Goal: Download file/media

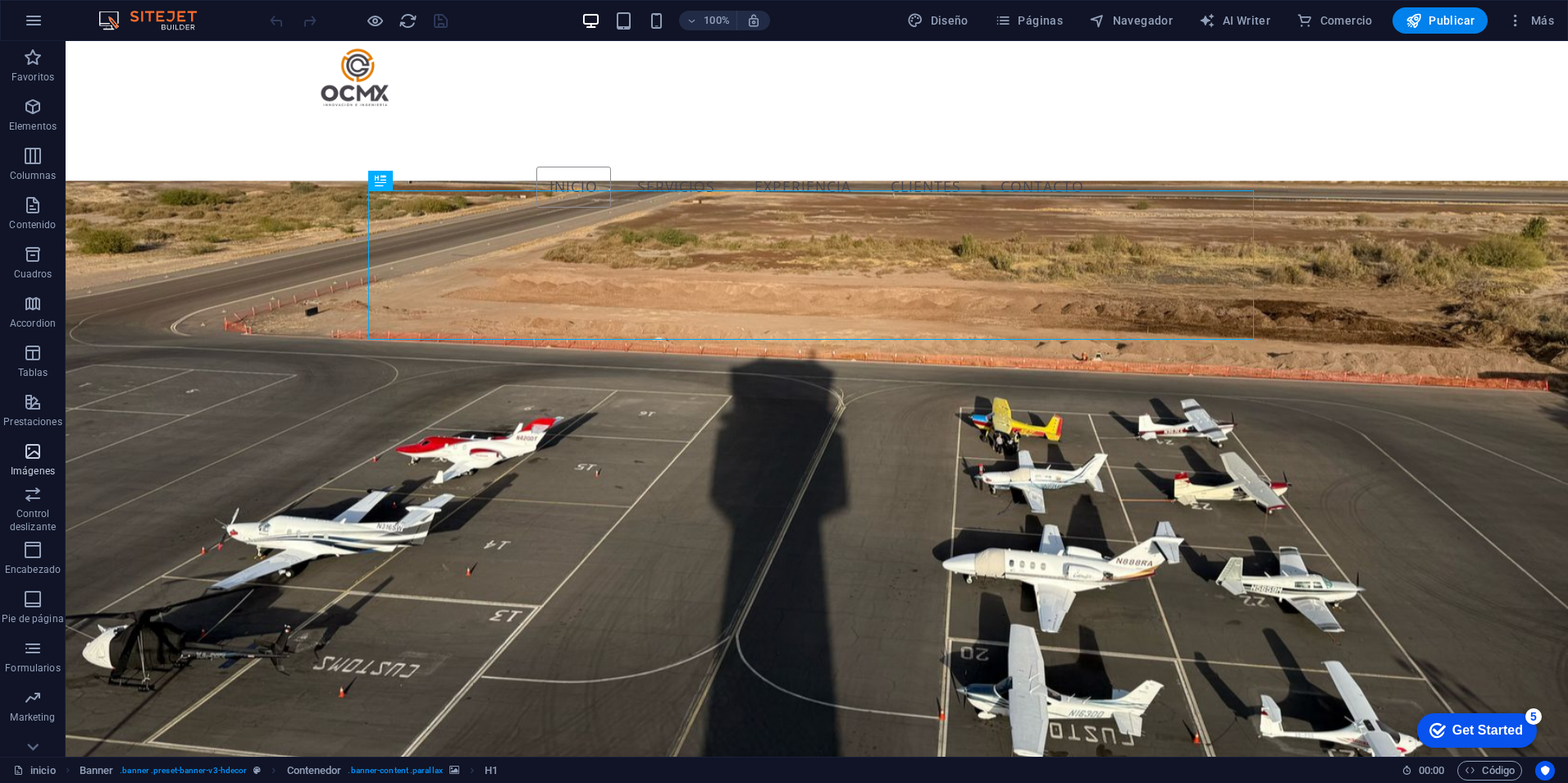
click at [43, 457] on icon "button" at bounding box center [33, 451] width 20 height 20
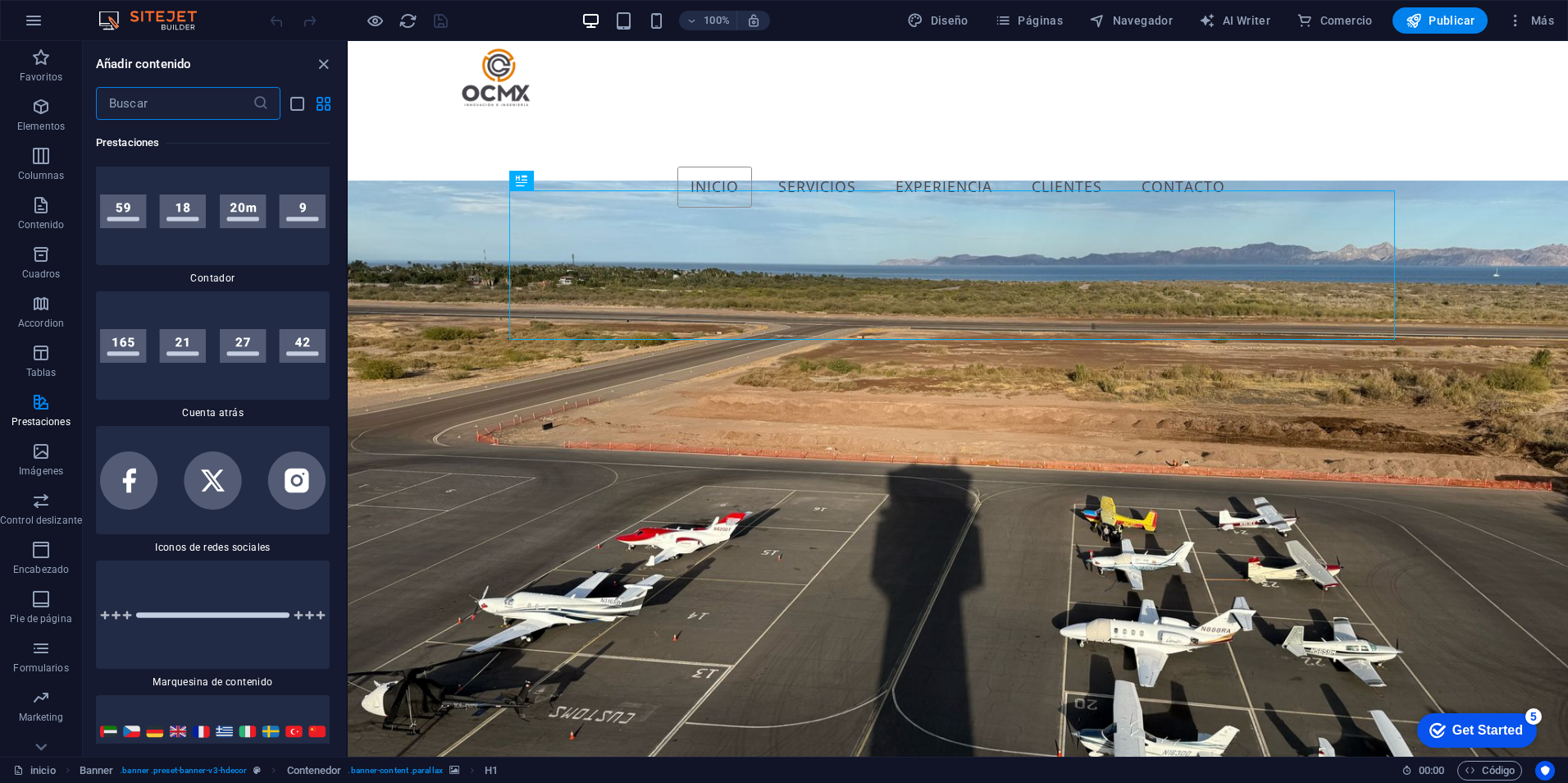
scroll to position [14626, 0]
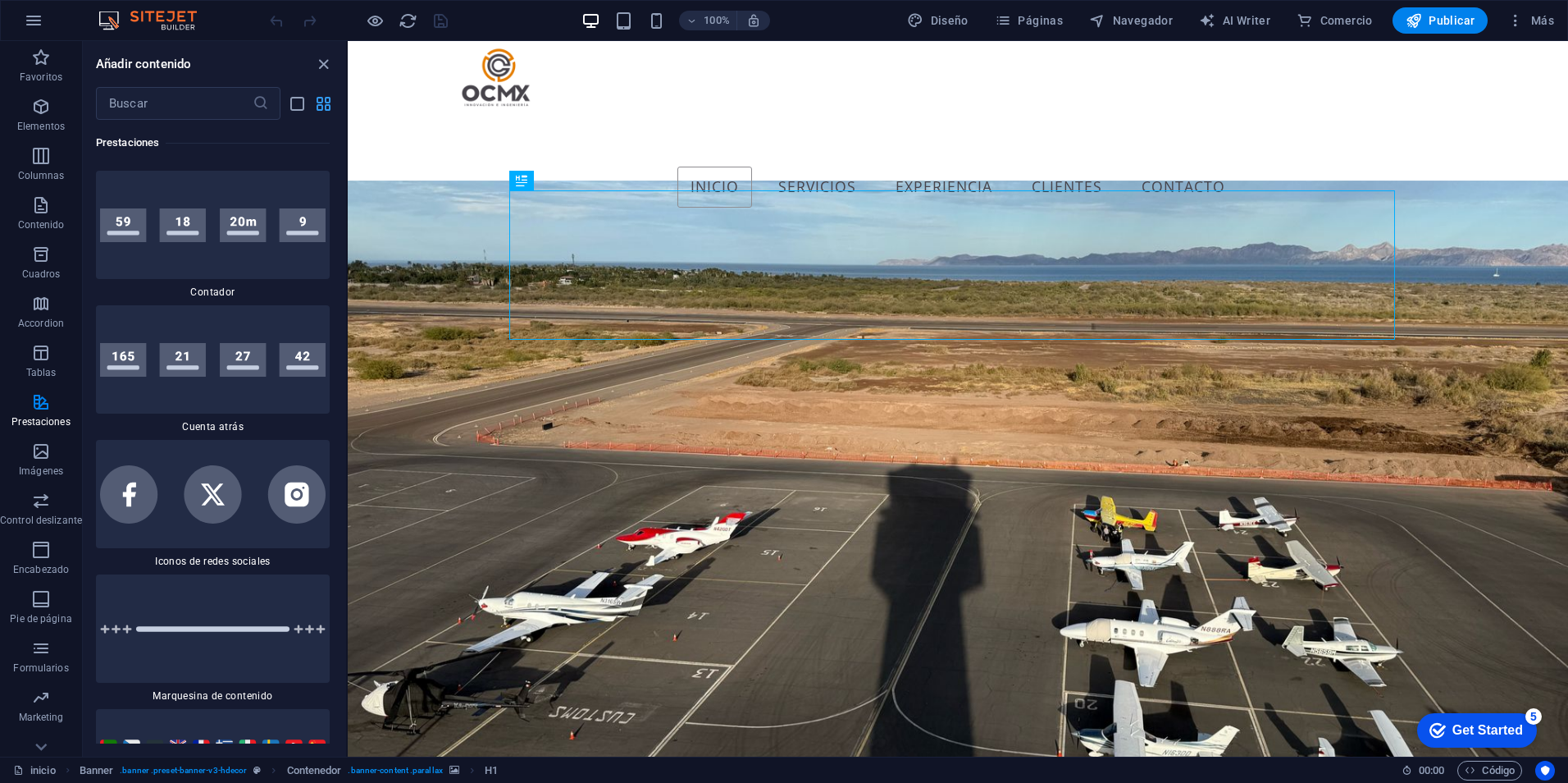
click at [321, 106] on icon "grid-view" at bounding box center [324, 104] width 19 height 19
click at [34, 13] on icon "button" at bounding box center [33, 20] width 20 height 20
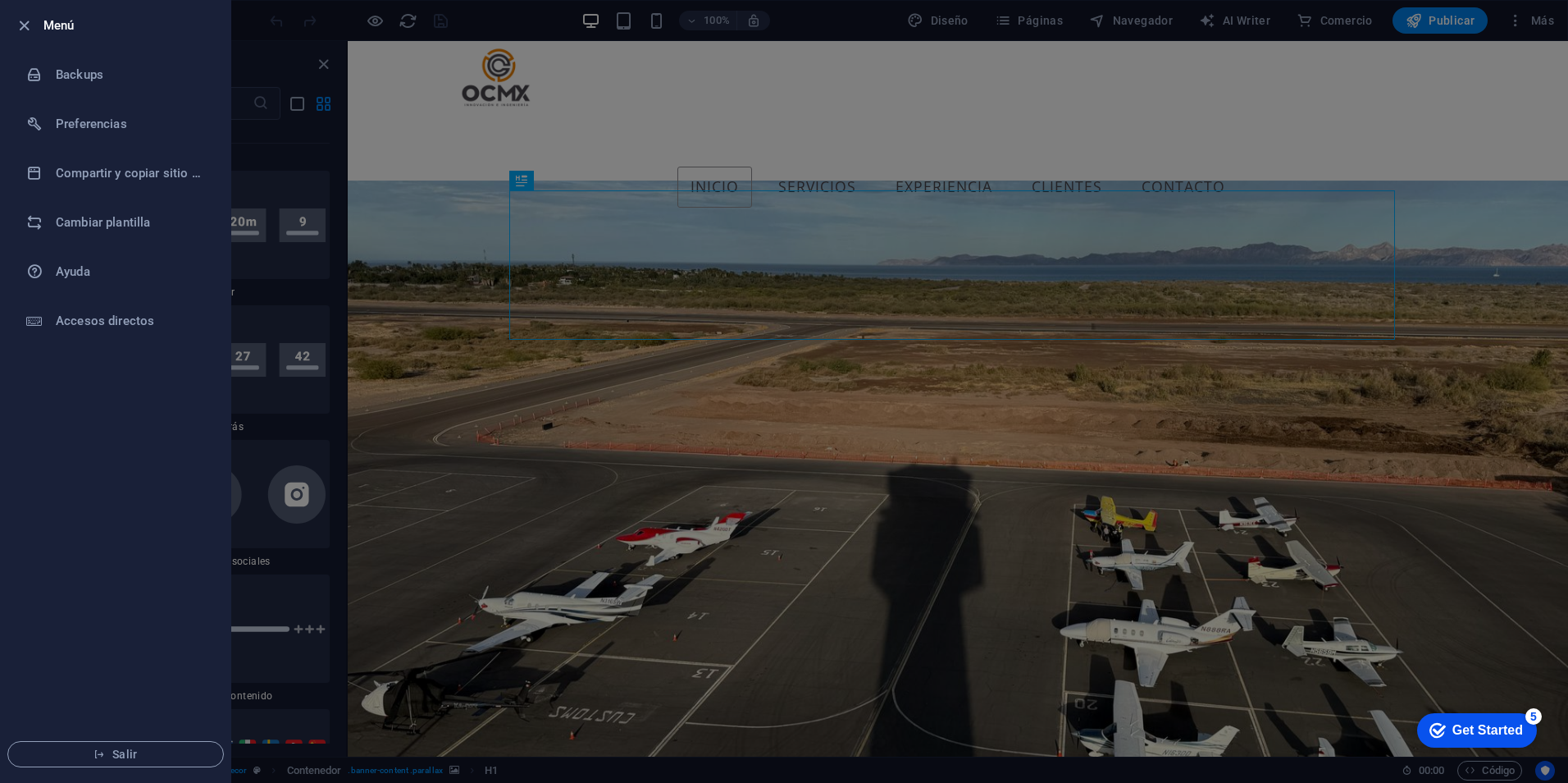
click at [277, 139] on div at bounding box center [784, 392] width 1568 height 783
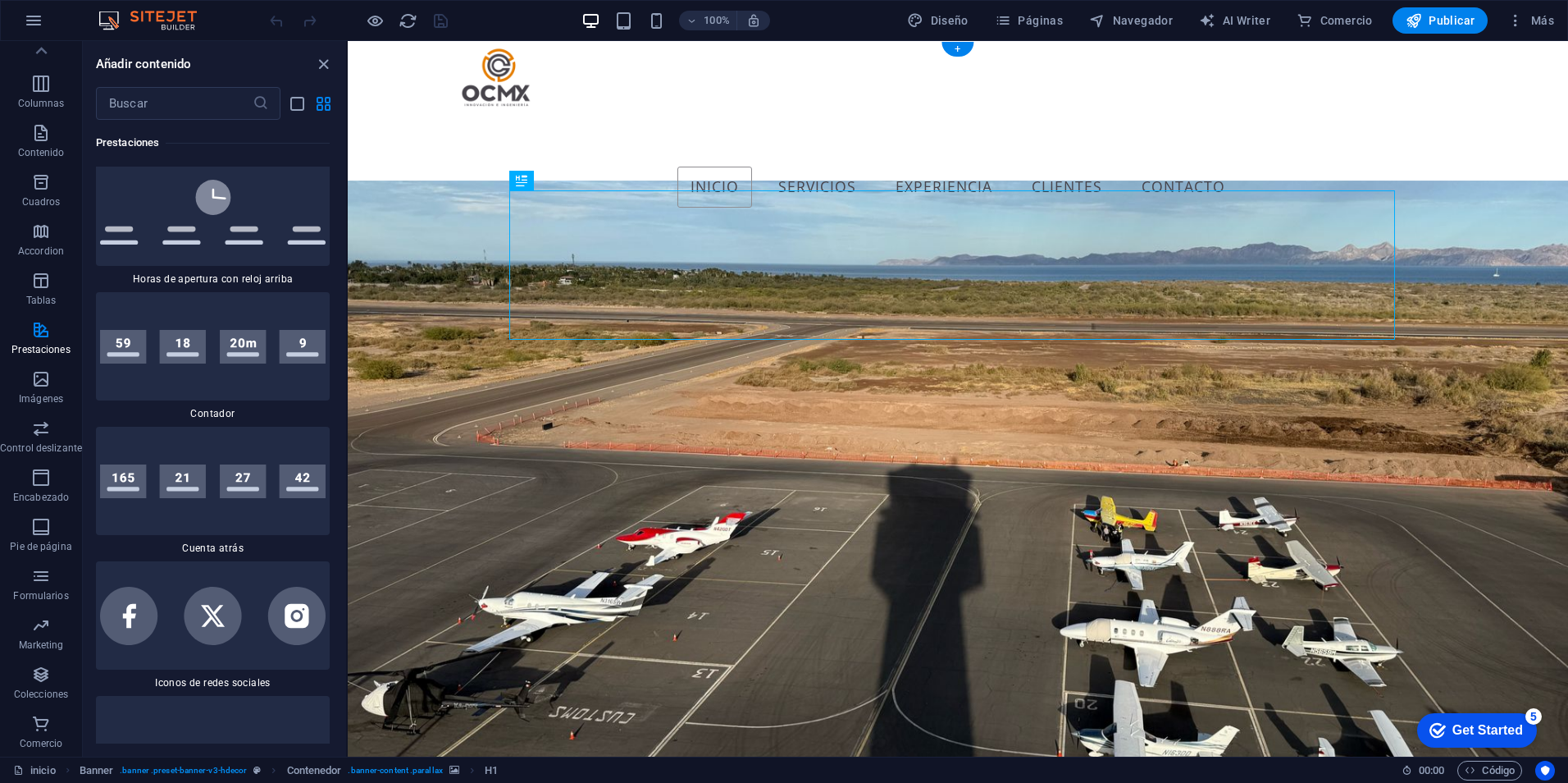
scroll to position [14298, 0]
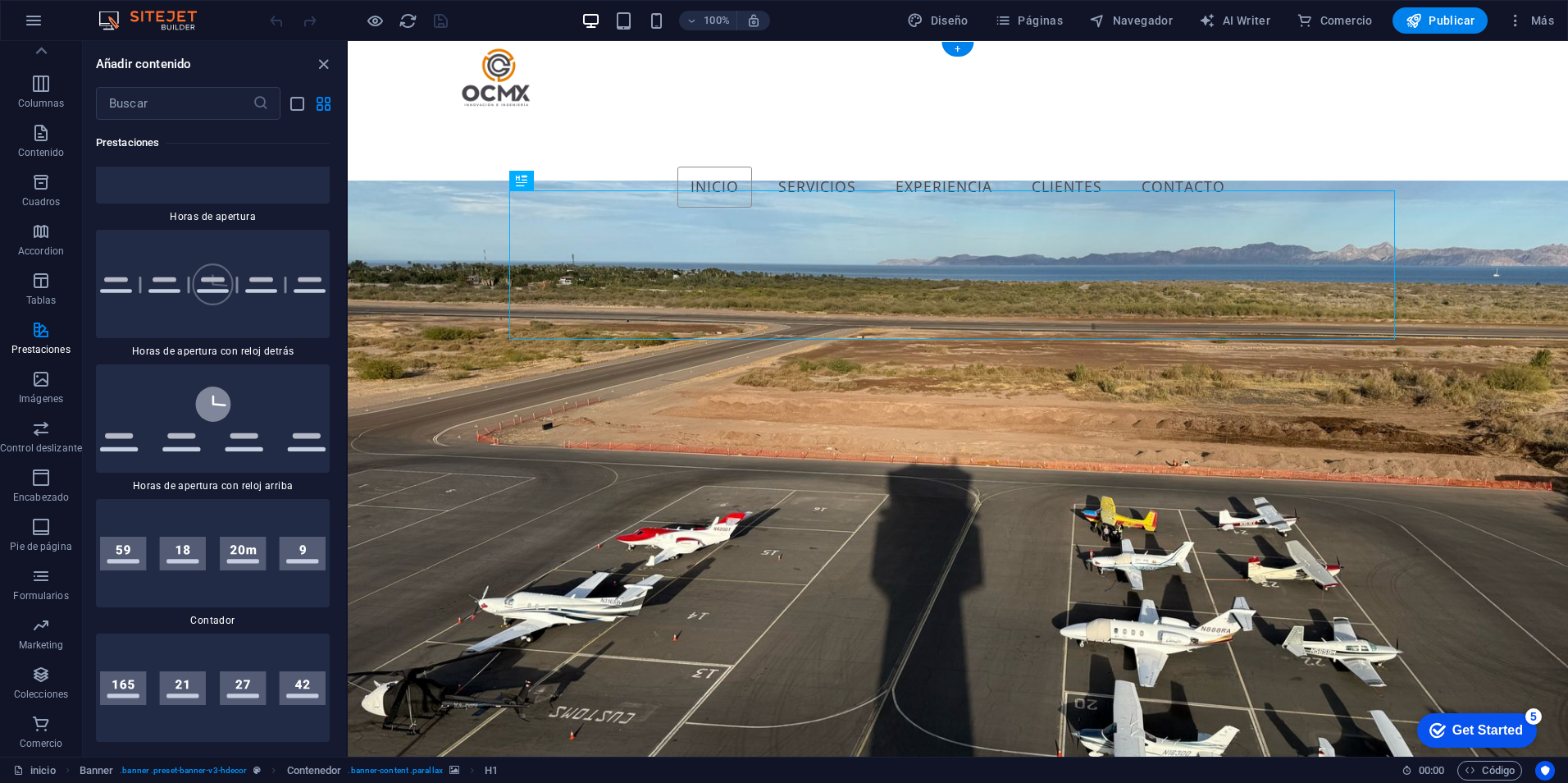
click at [456, 380] on figure at bounding box center [957, 552] width 1220 height 742
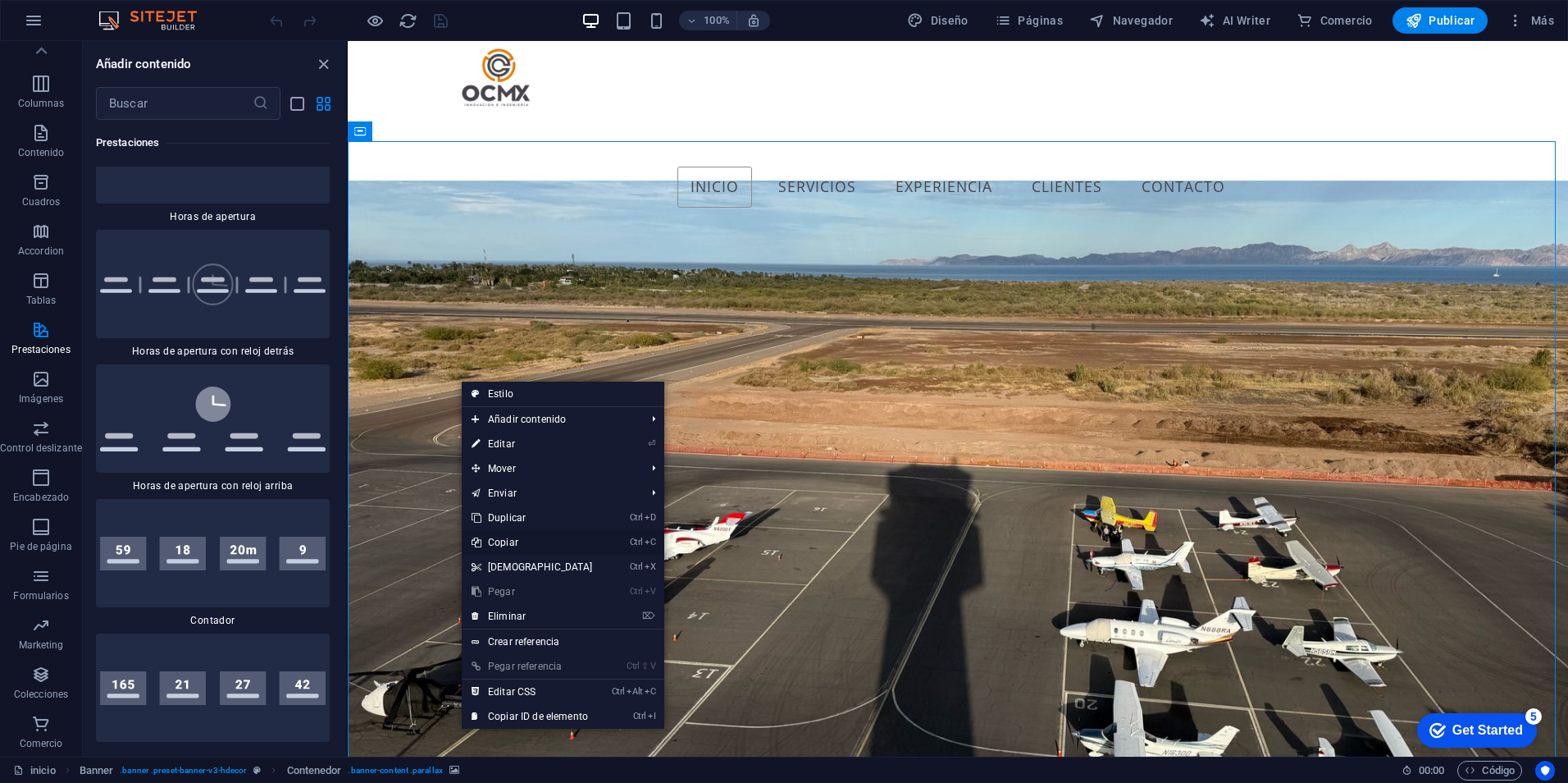
click at [519, 541] on link "Ctrl C Copiar" at bounding box center [532, 542] width 141 height 25
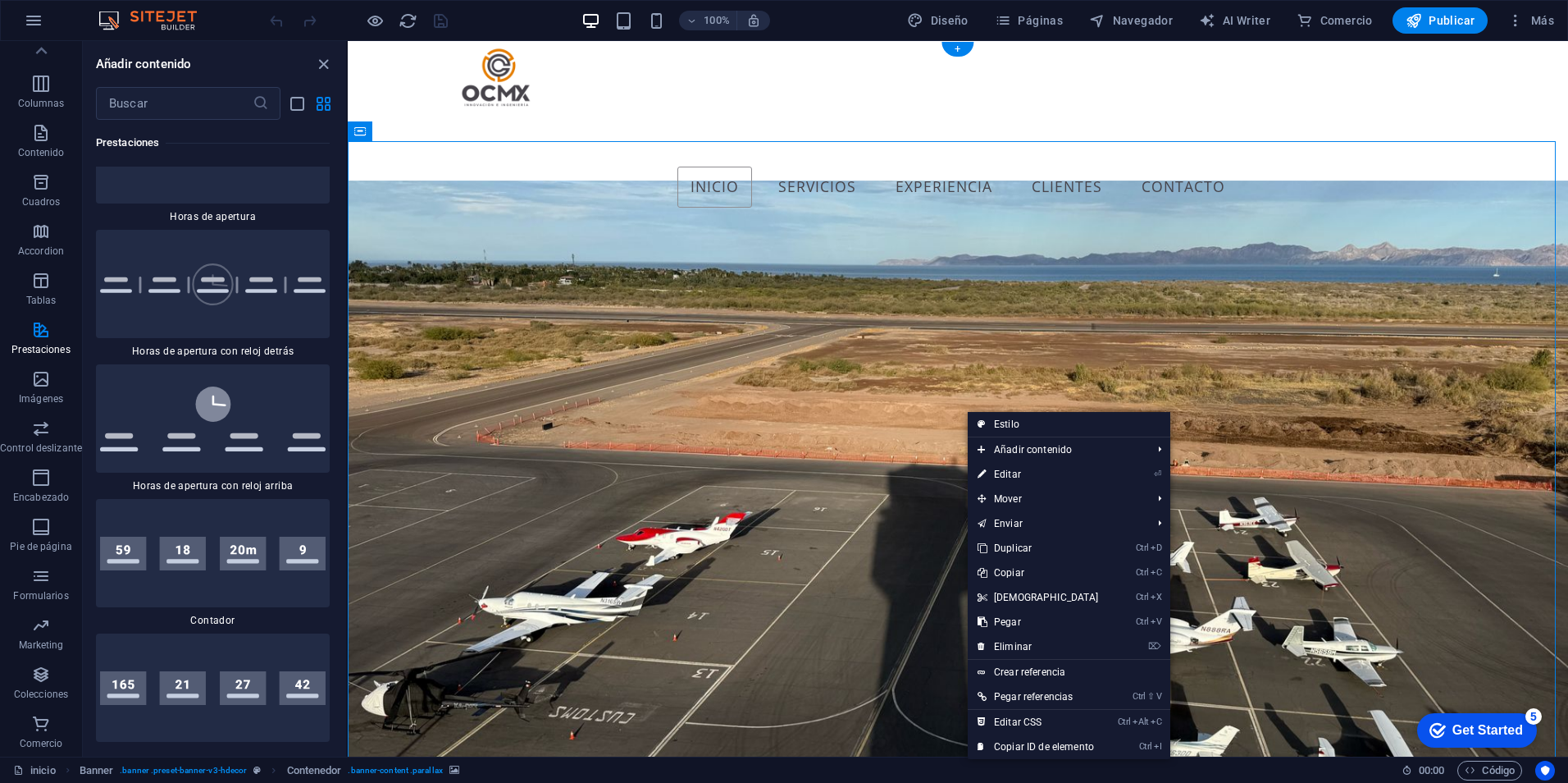
click at [832, 517] on figure at bounding box center [957, 552] width 1220 height 742
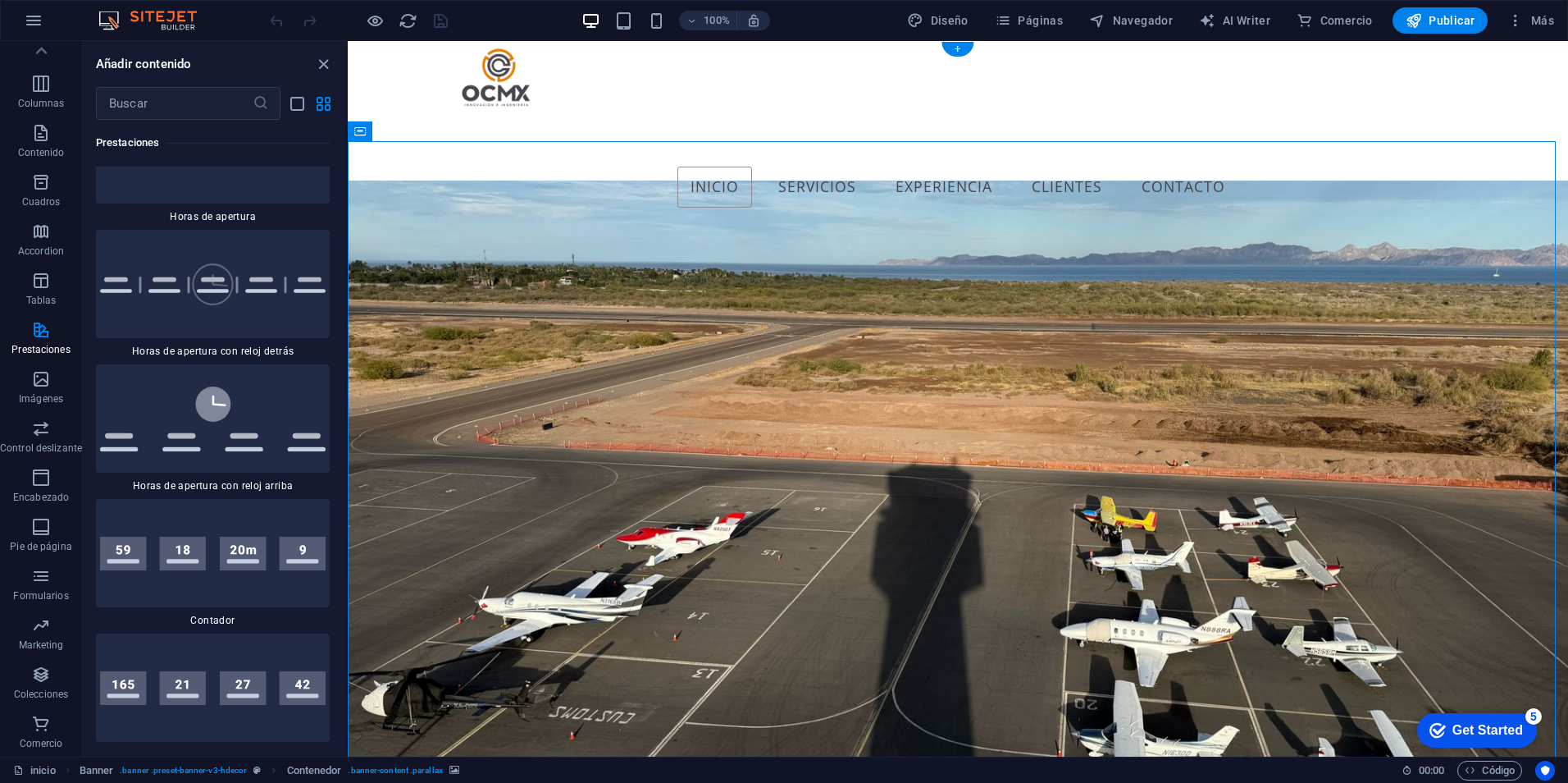
click at [823, 514] on figure at bounding box center [957, 552] width 1220 height 742
click at [822, 513] on figure at bounding box center [957, 552] width 1220 height 742
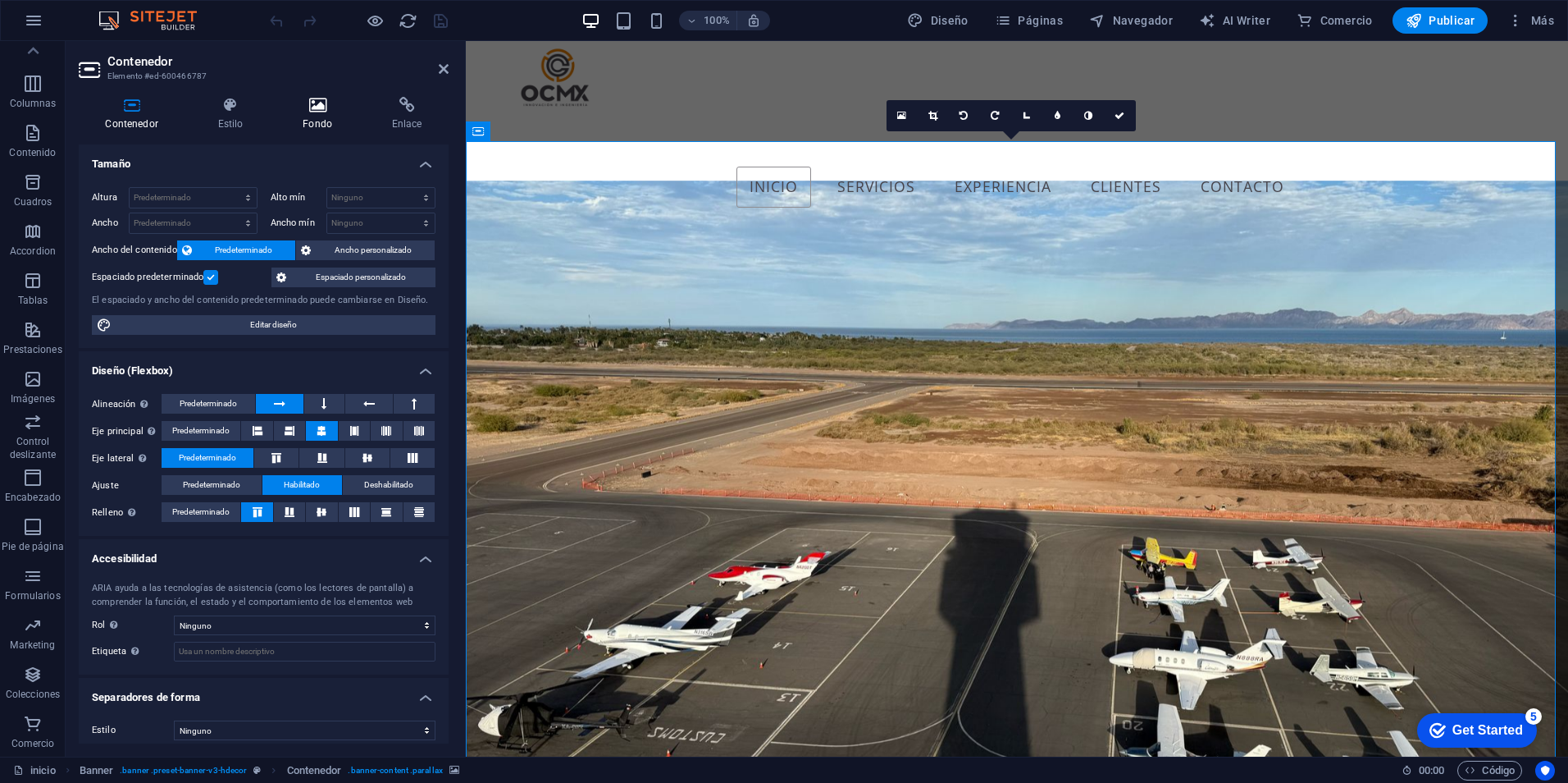
click at [306, 107] on icon at bounding box center [318, 105] width 83 height 16
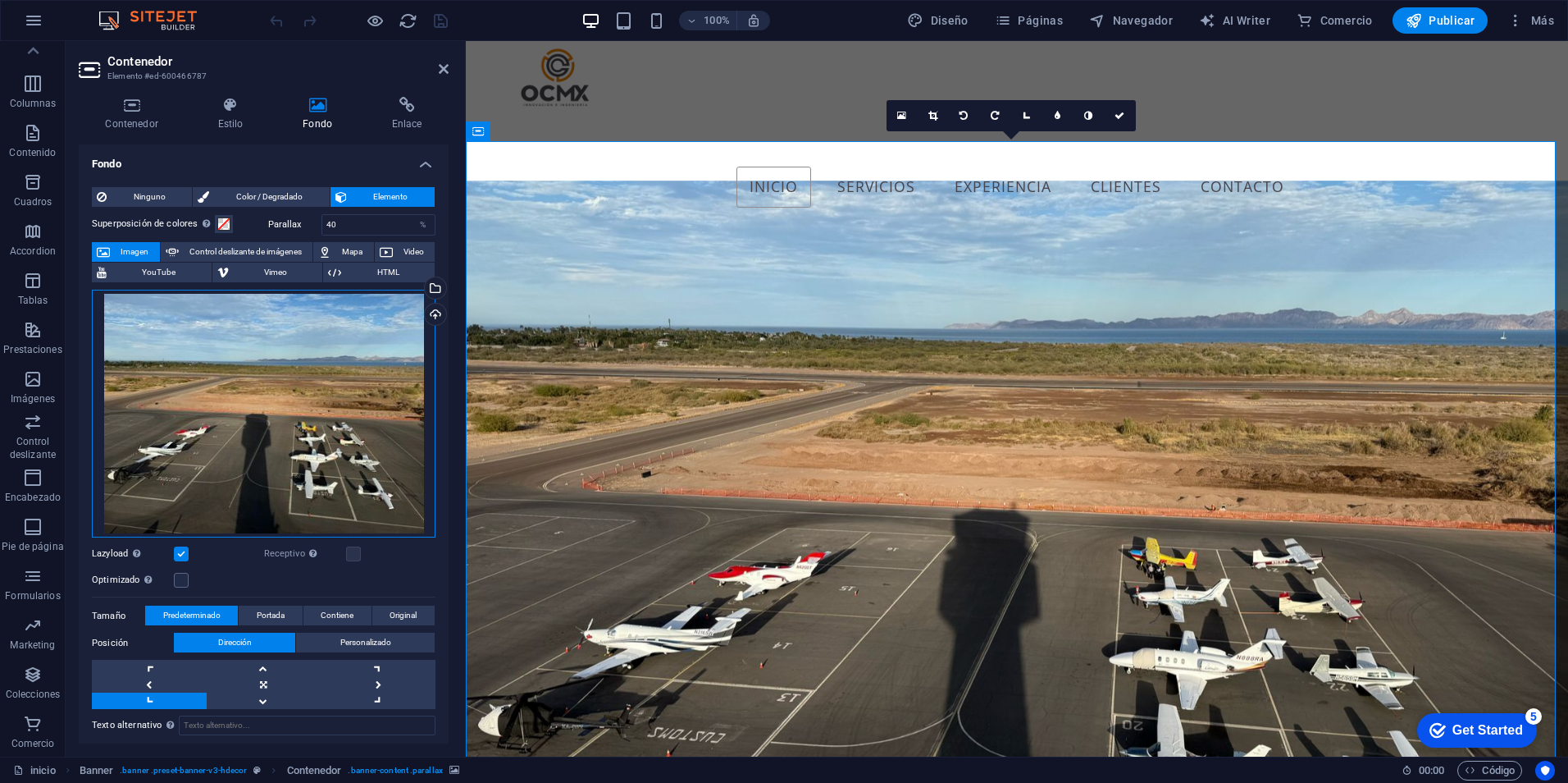
click at [208, 409] on div "Arrastra archivos aquí, haz clic para escoger archivos o selecciona archivos de…" at bounding box center [263, 414] width 343 height 248
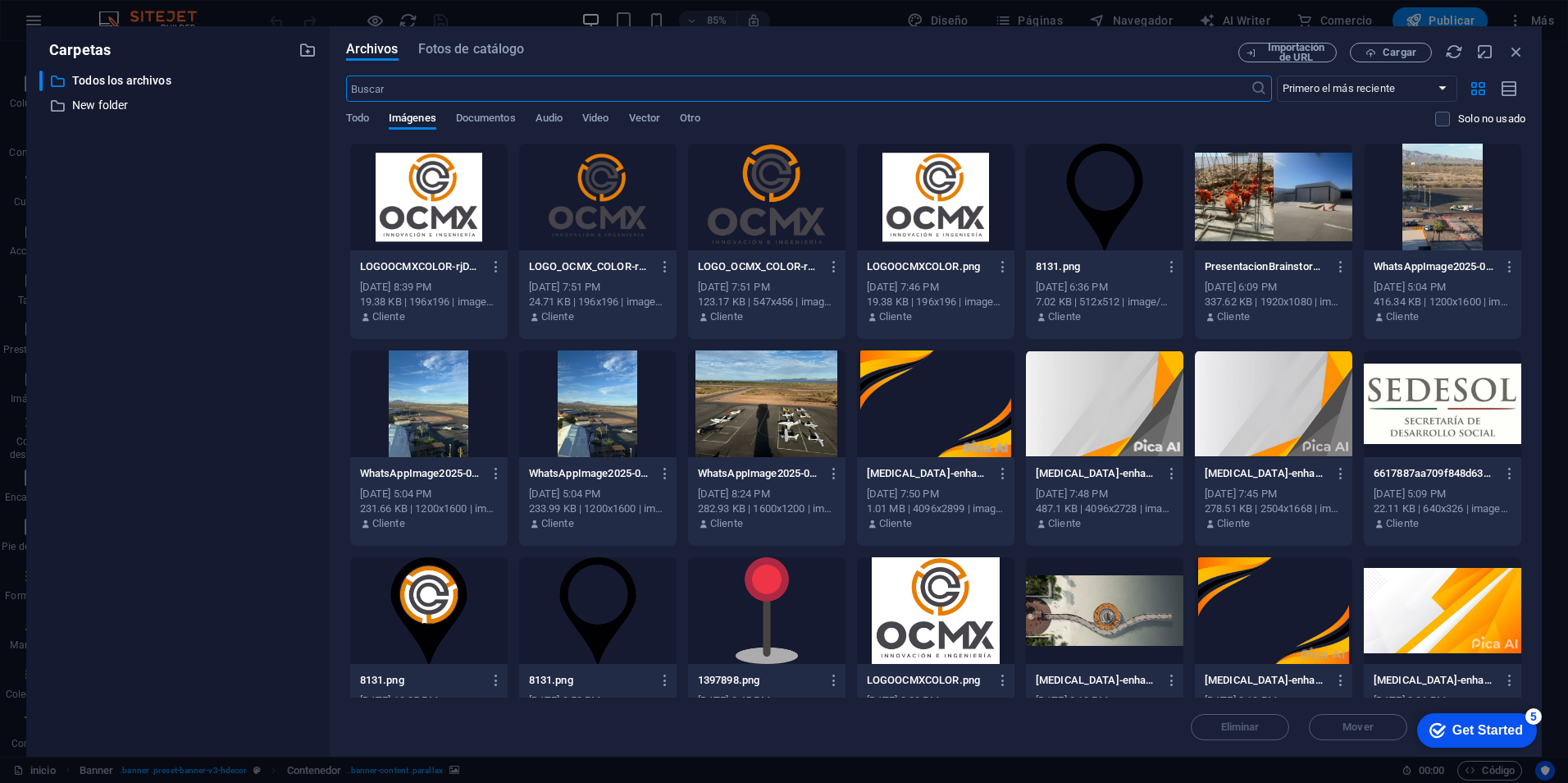
click at [1450, 208] on div at bounding box center [1443, 197] width 158 height 106
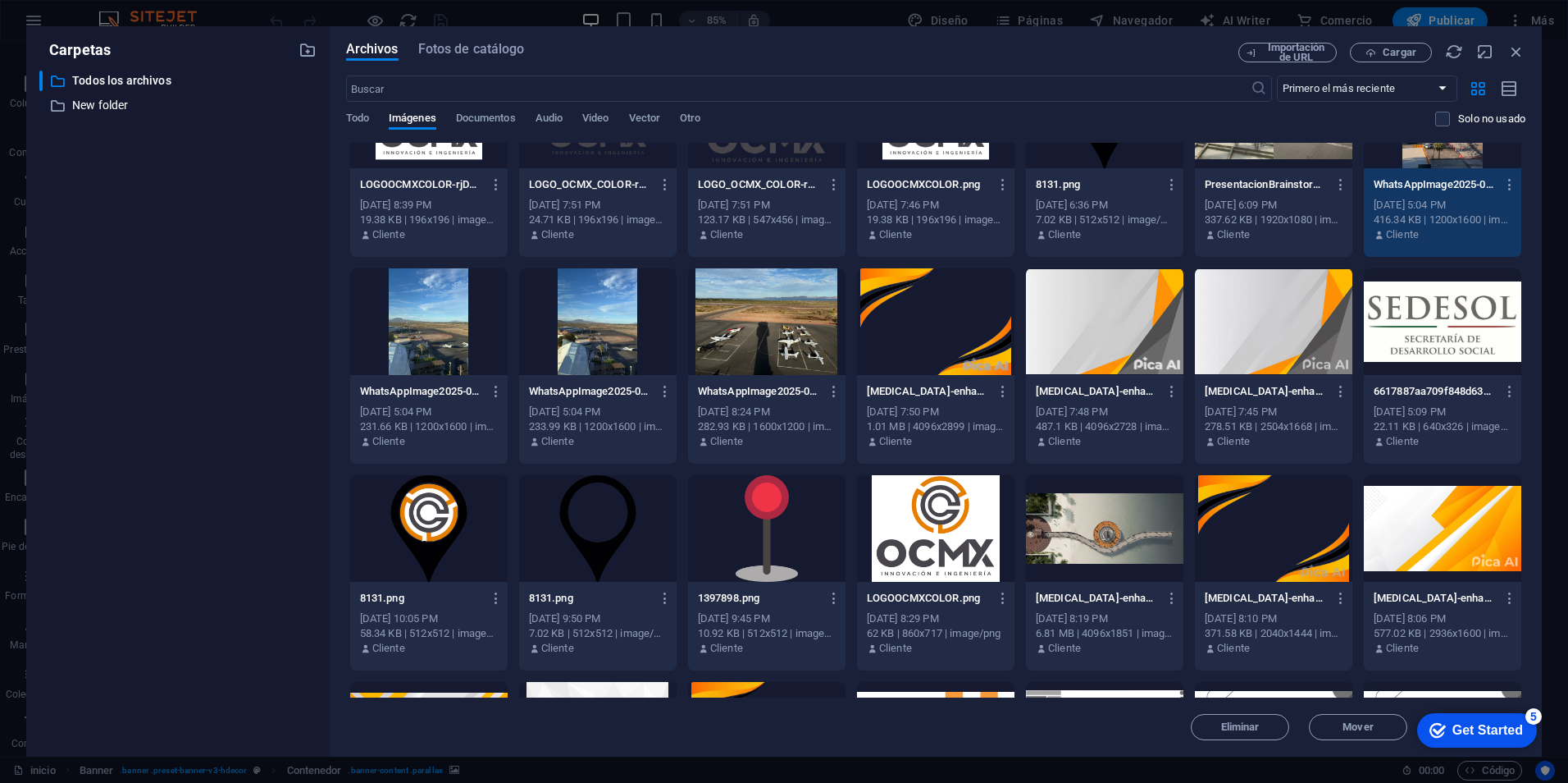
scroll to position [0, 0]
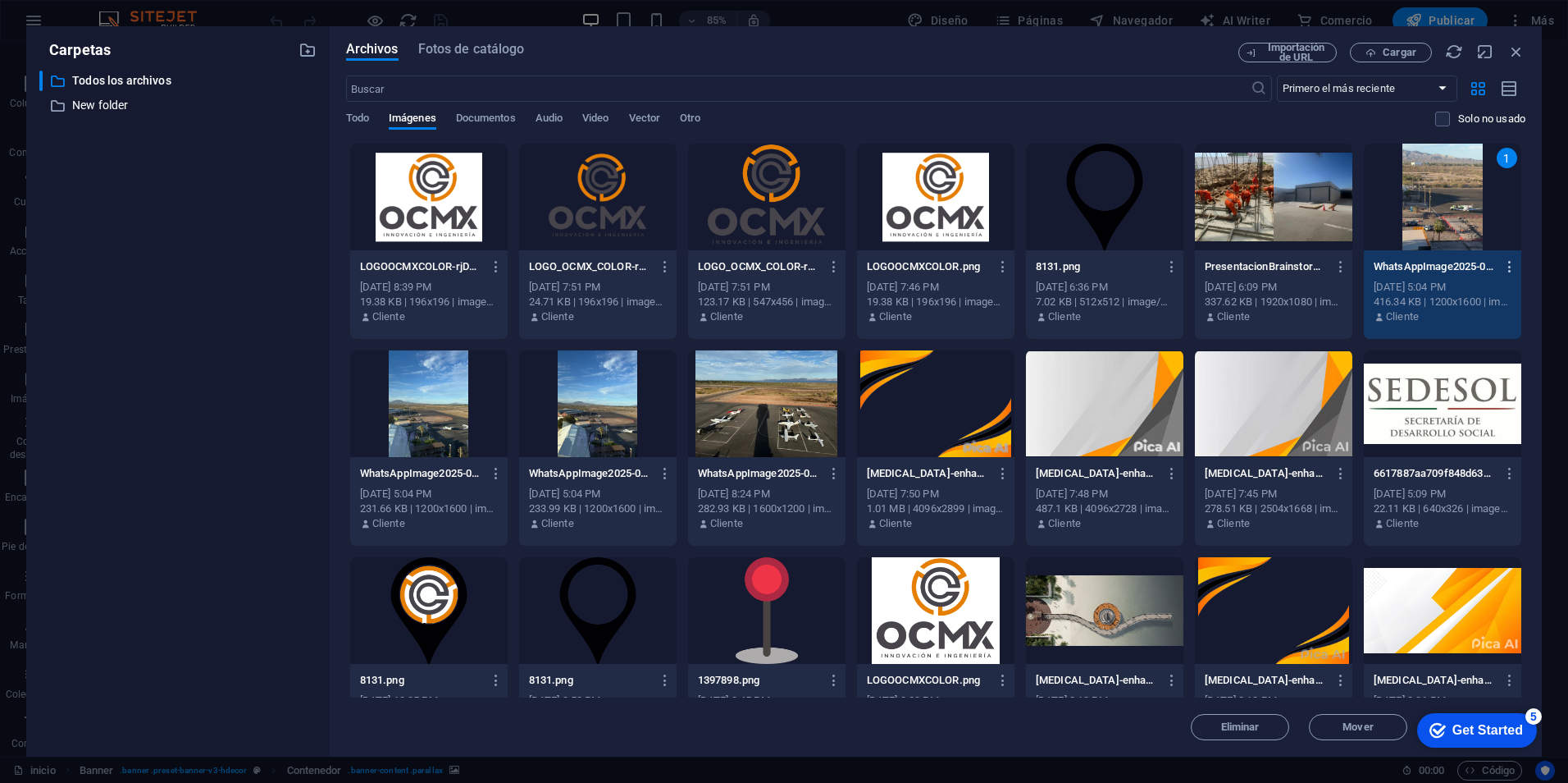
click at [1504, 268] on icon "button" at bounding box center [1510, 266] width 15 height 15
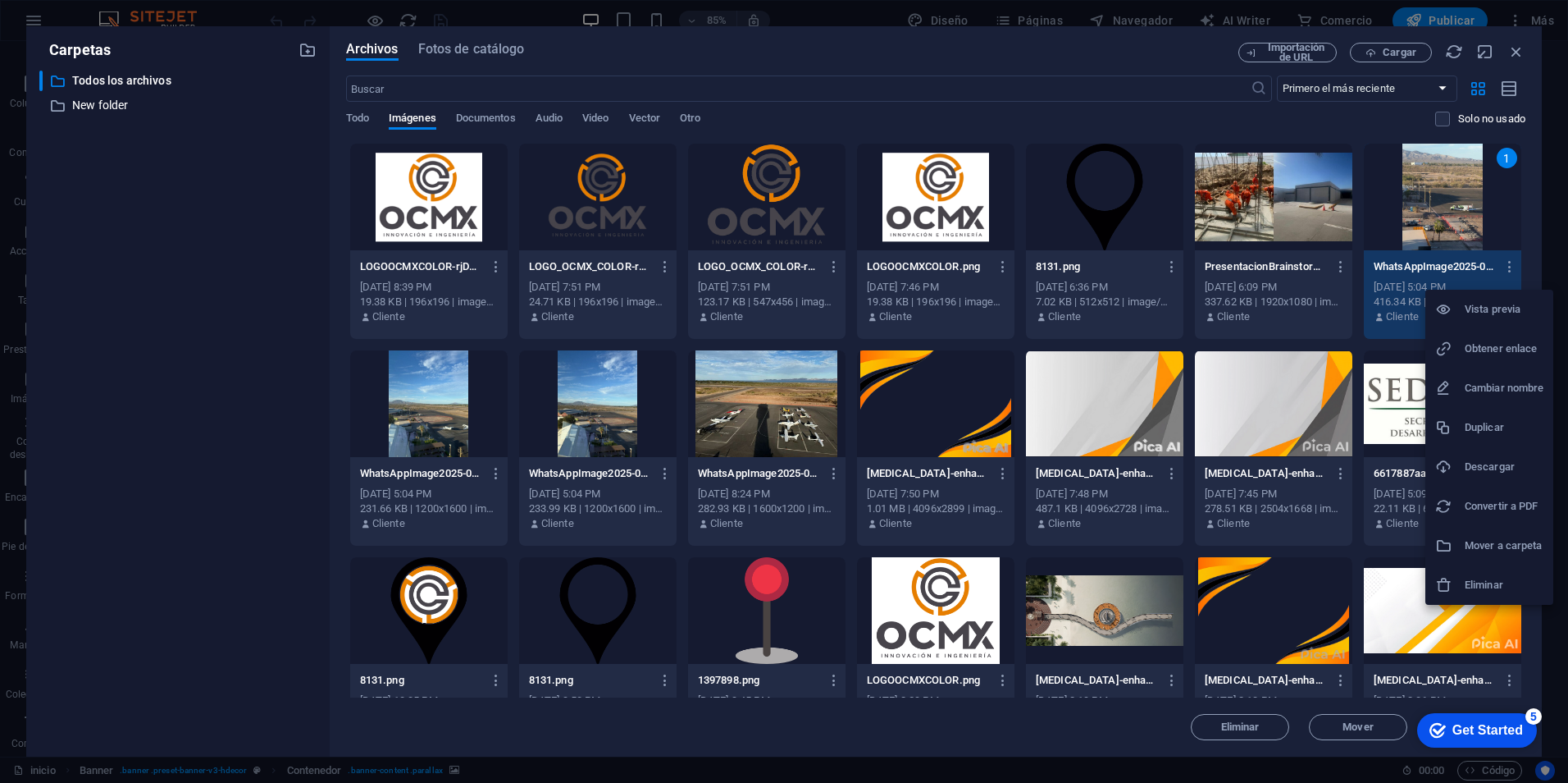
click at [1482, 459] on h6 "Descargar" at bounding box center [1504, 466] width 79 height 20
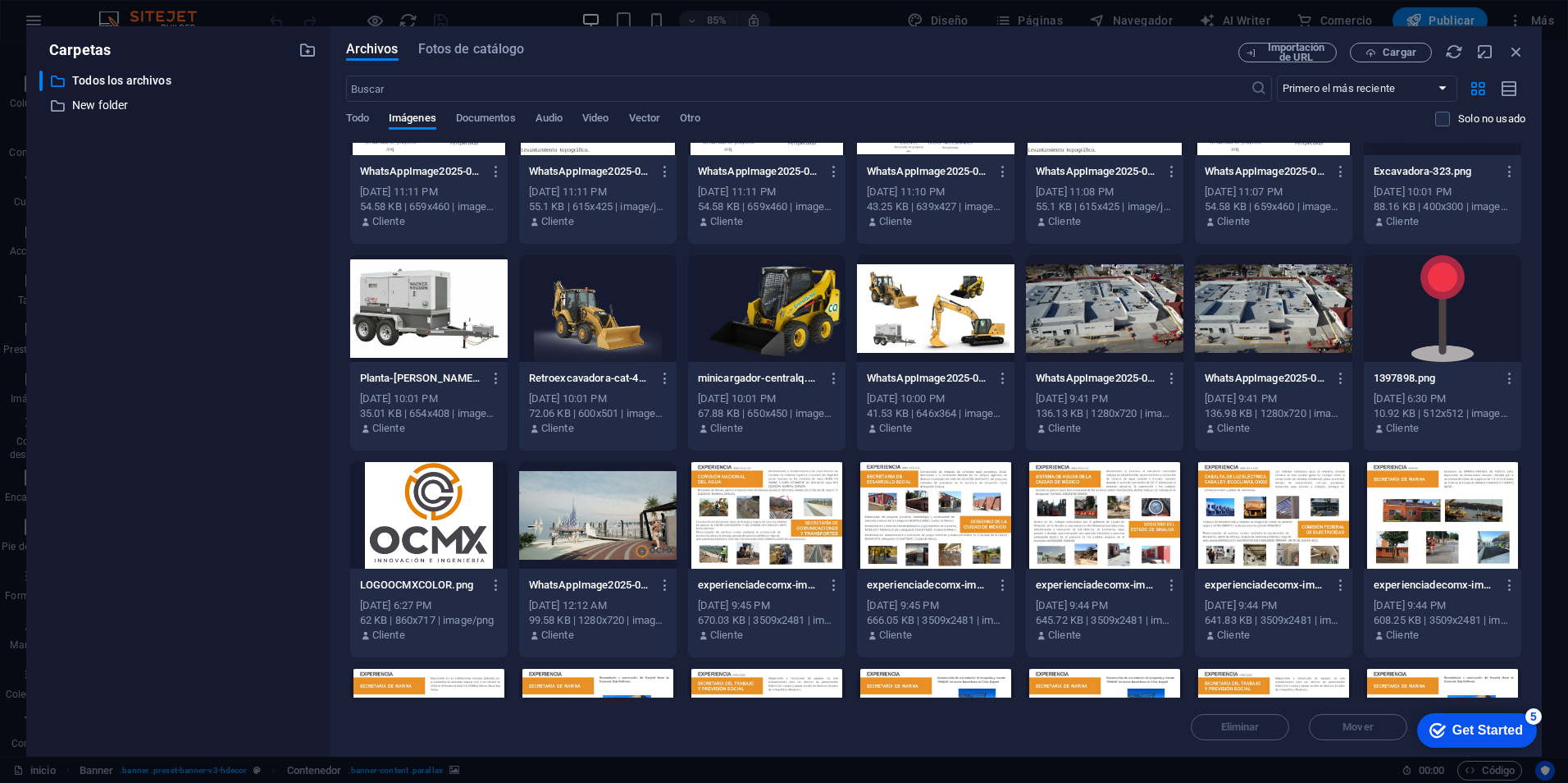
scroll to position [1477, 0]
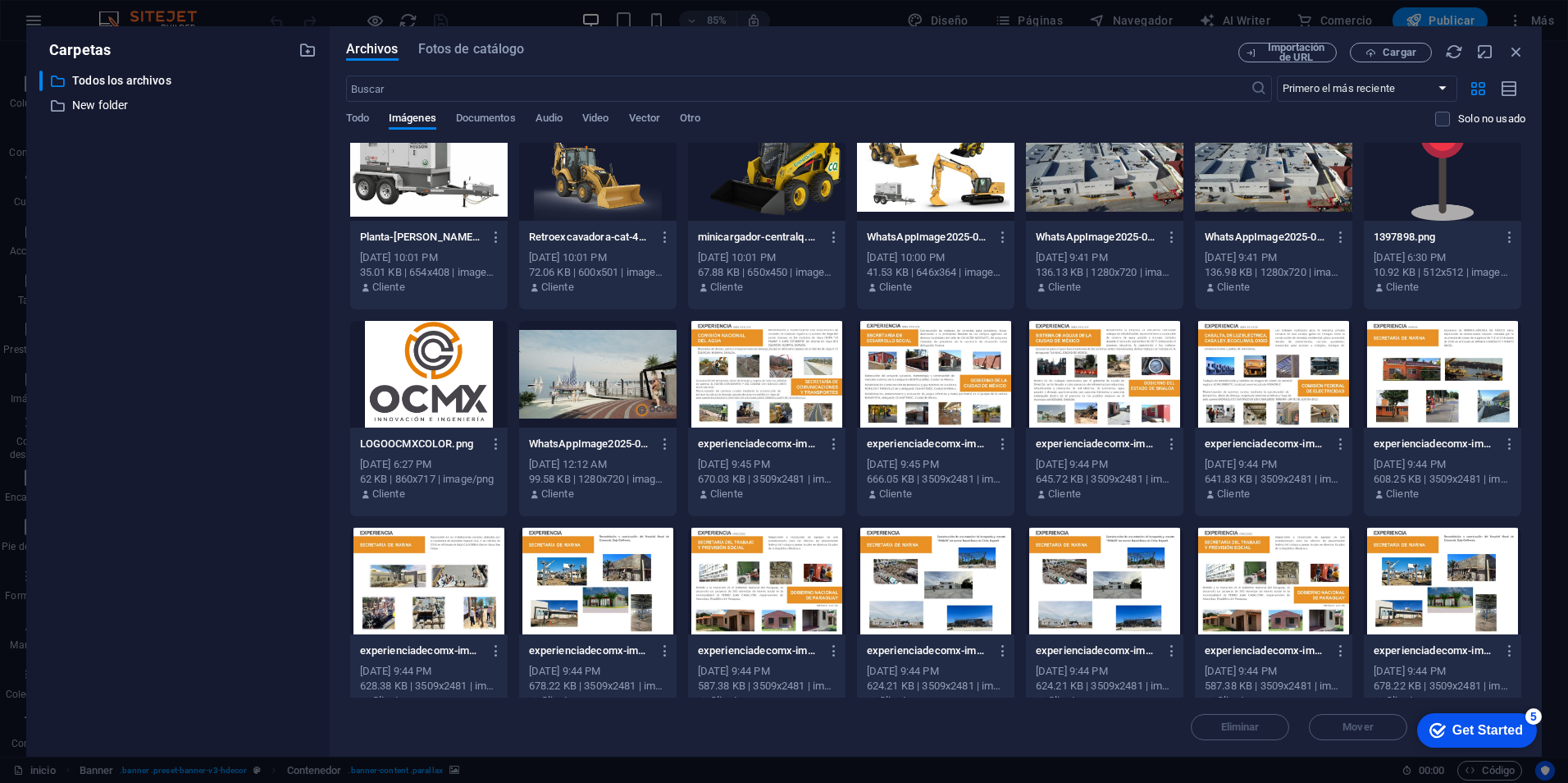
click at [1296, 466] on div "[DATE] 9:44 PM" at bounding box center [1273, 463] width 138 height 15
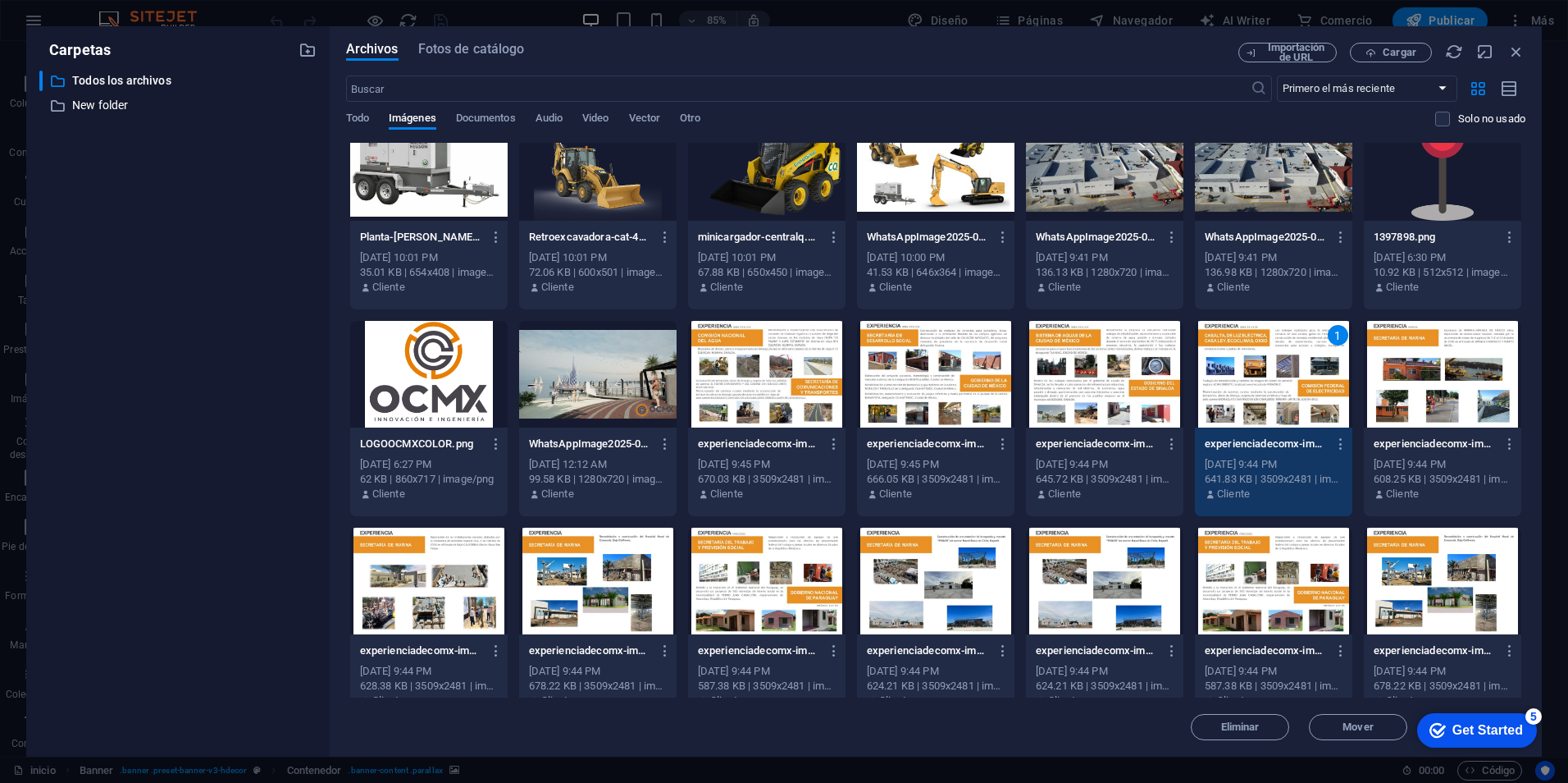
click at [1234, 394] on div "1" at bounding box center [1273, 374] width 158 height 106
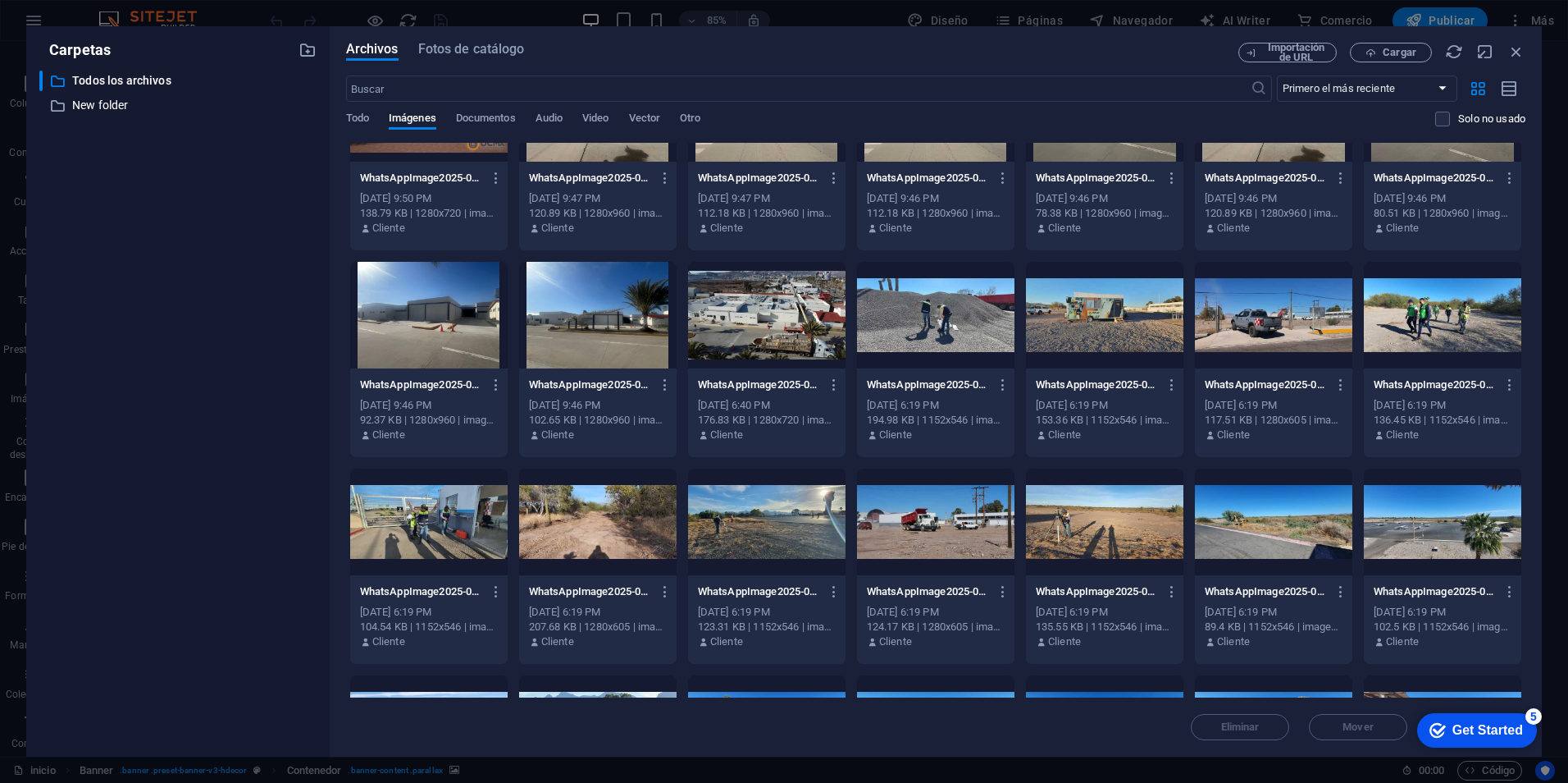
scroll to position [3610, 0]
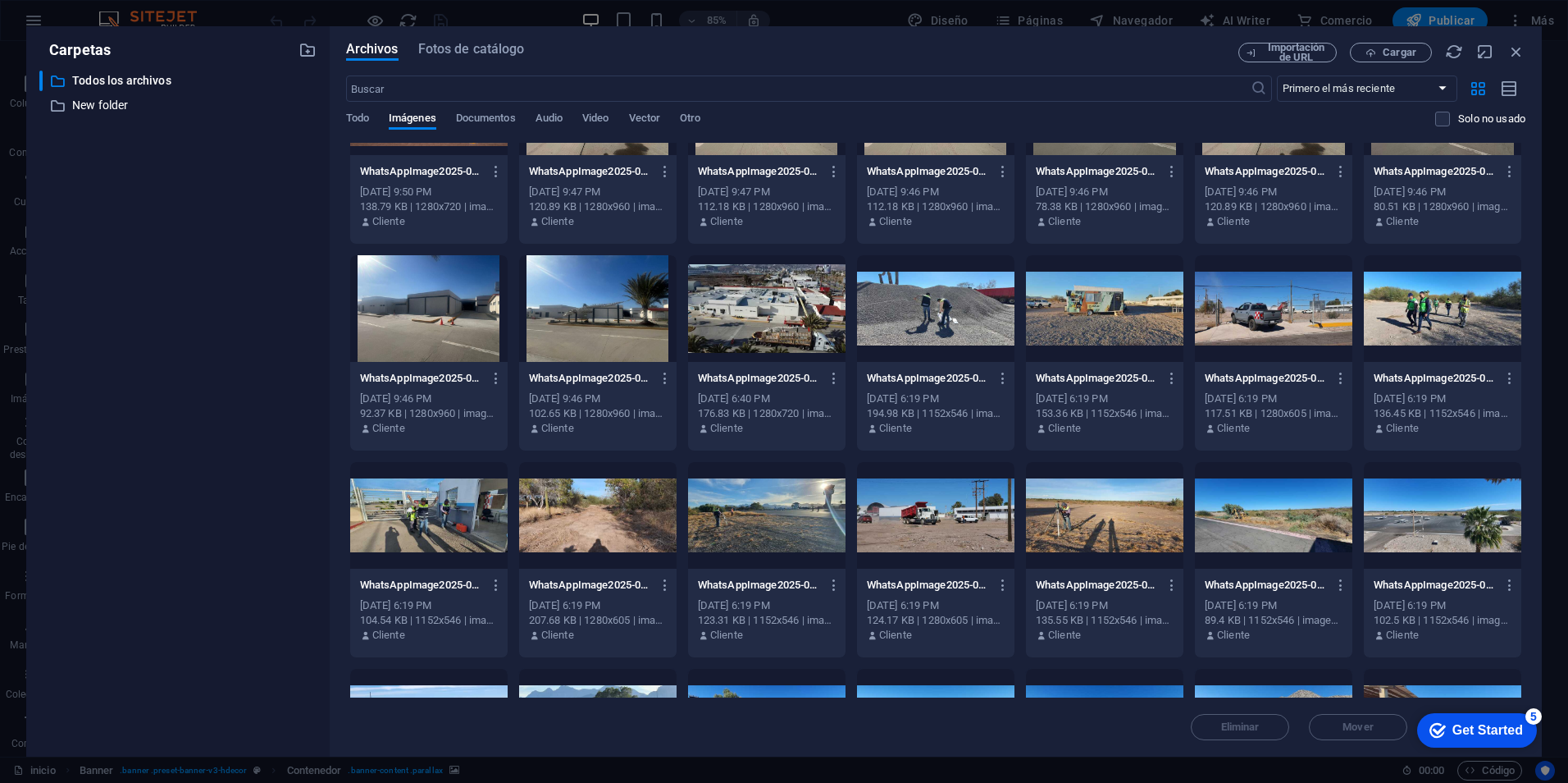
click at [1115, 345] on div at bounding box center [1105, 308] width 158 height 106
click at [1165, 375] on icon "button" at bounding box center [1172, 378] width 15 height 15
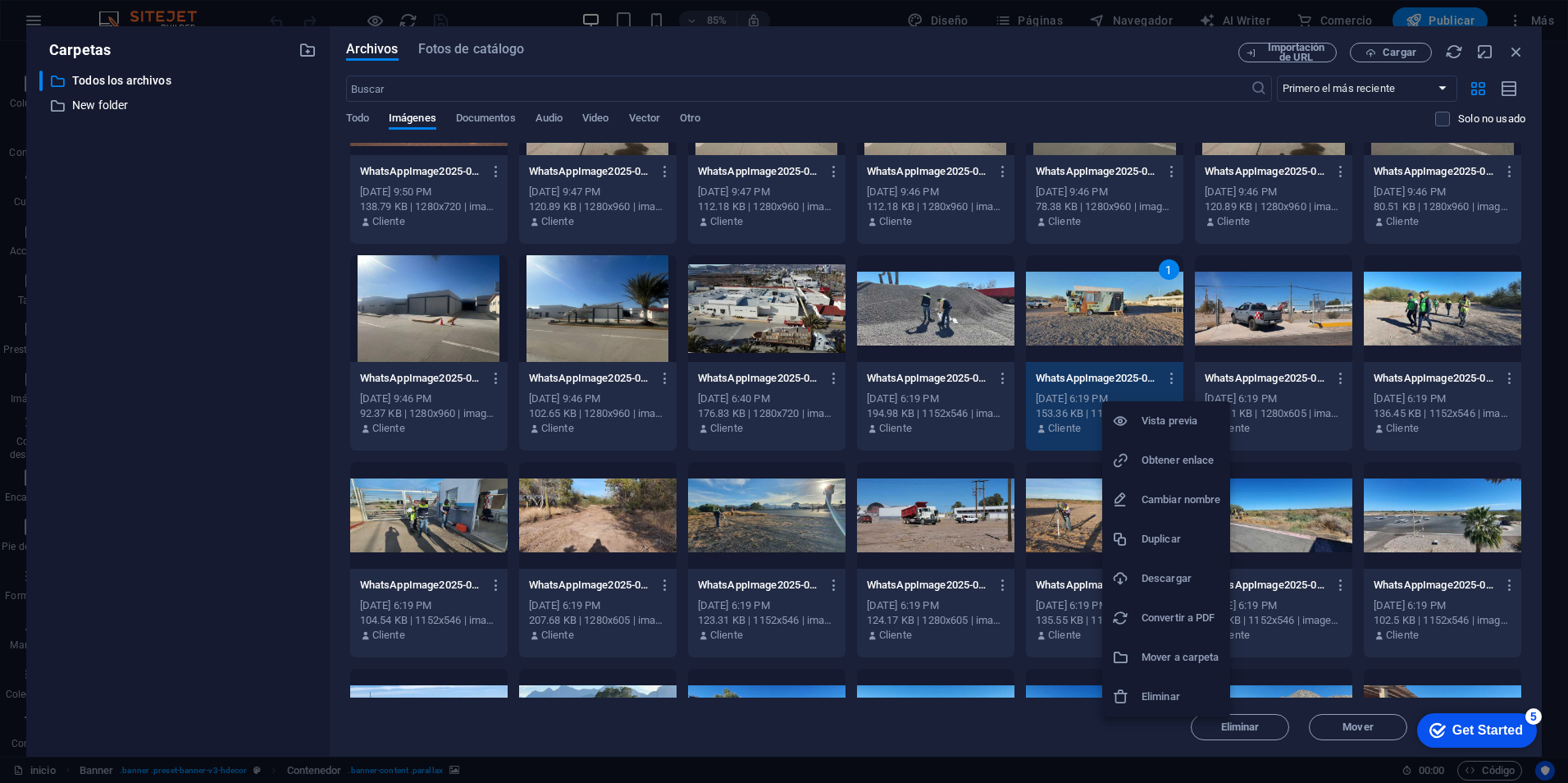
click at [1149, 583] on h6 "Descargar" at bounding box center [1181, 578] width 79 height 20
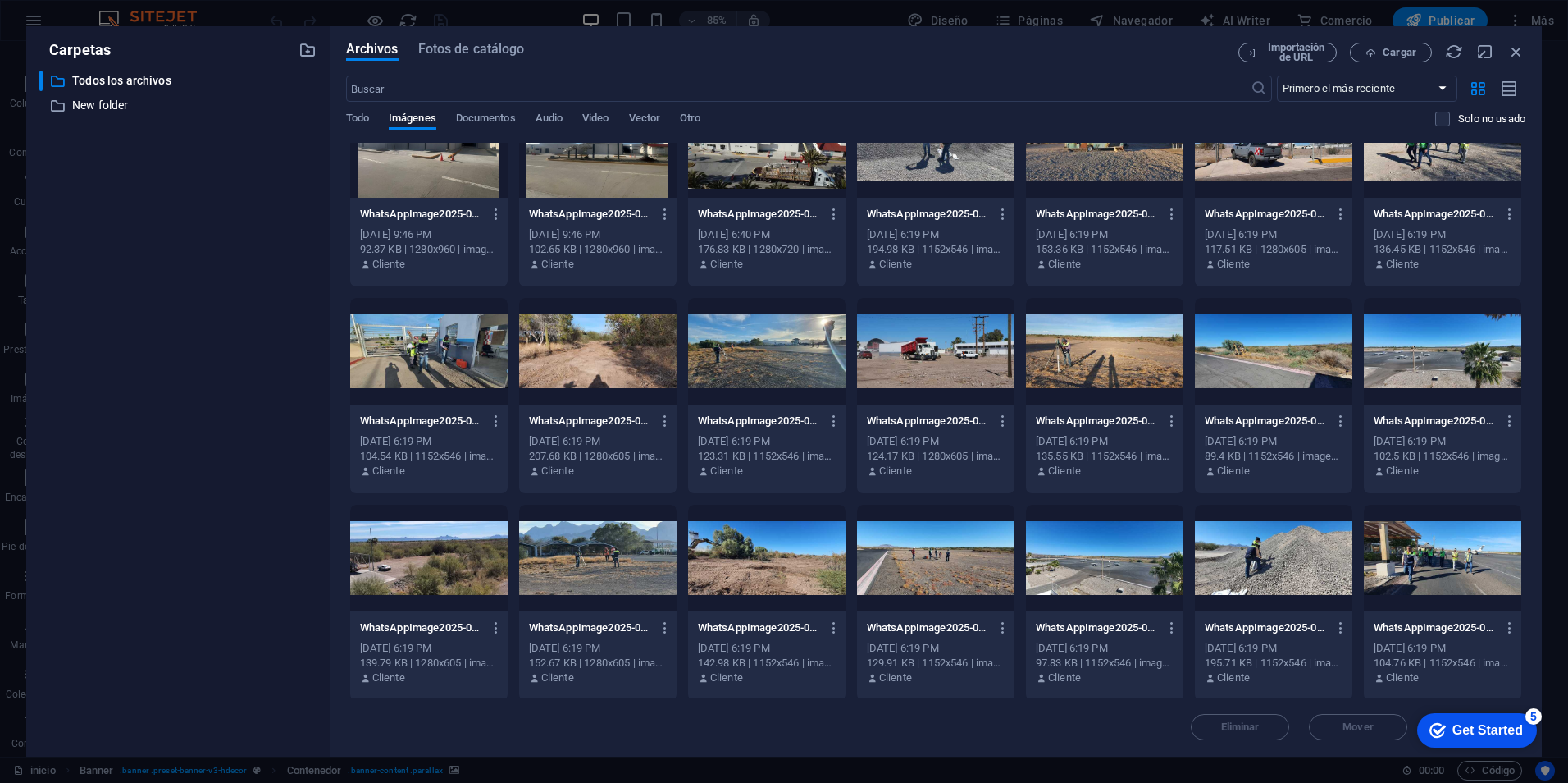
scroll to position [3856, 0]
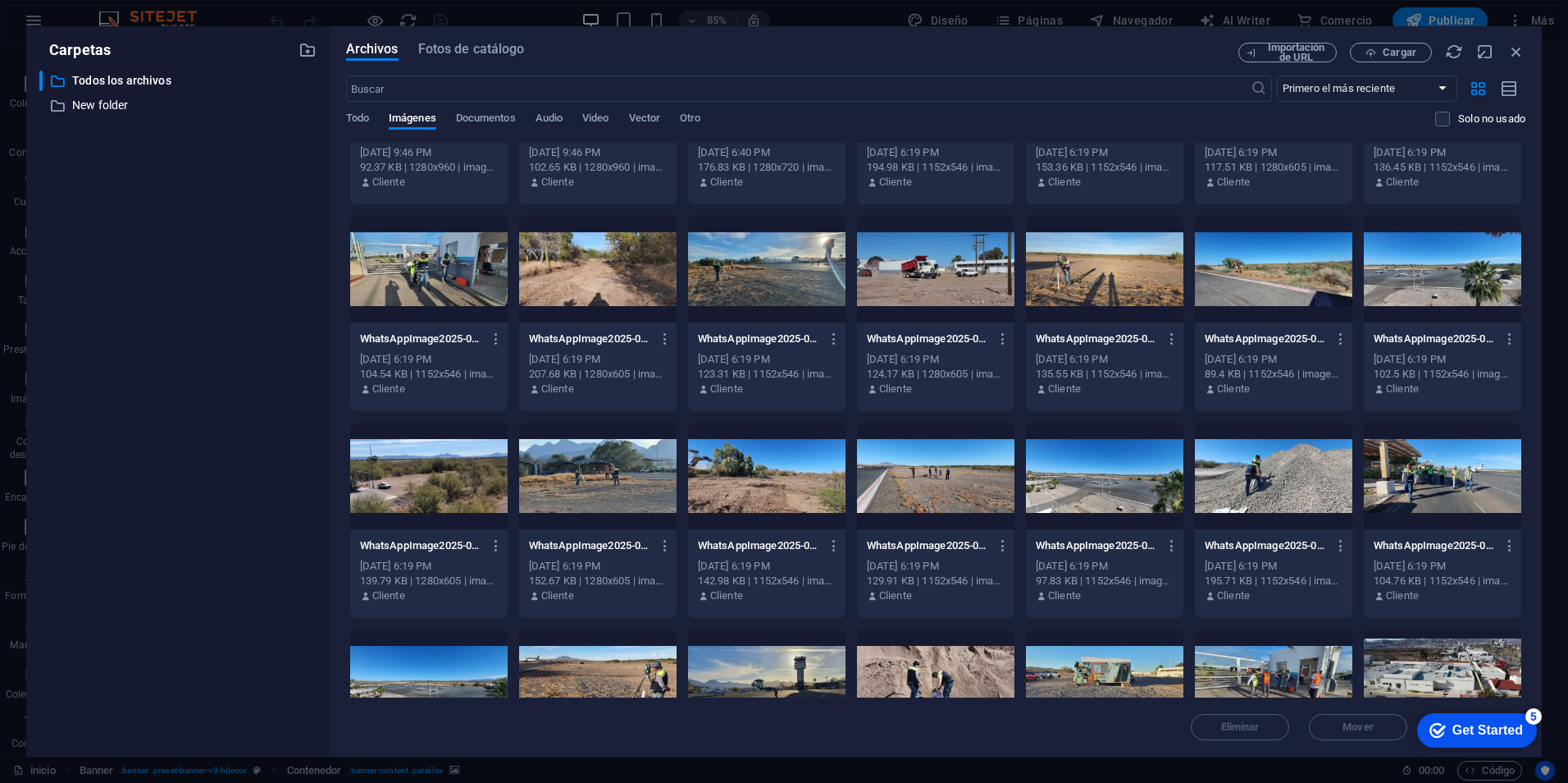
click at [1462, 488] on div at bounding box center [1443, 475] width 158 height 106
click at [1505, 541] on icon "button" at bounding box center [1510, 545] width 15 height 15
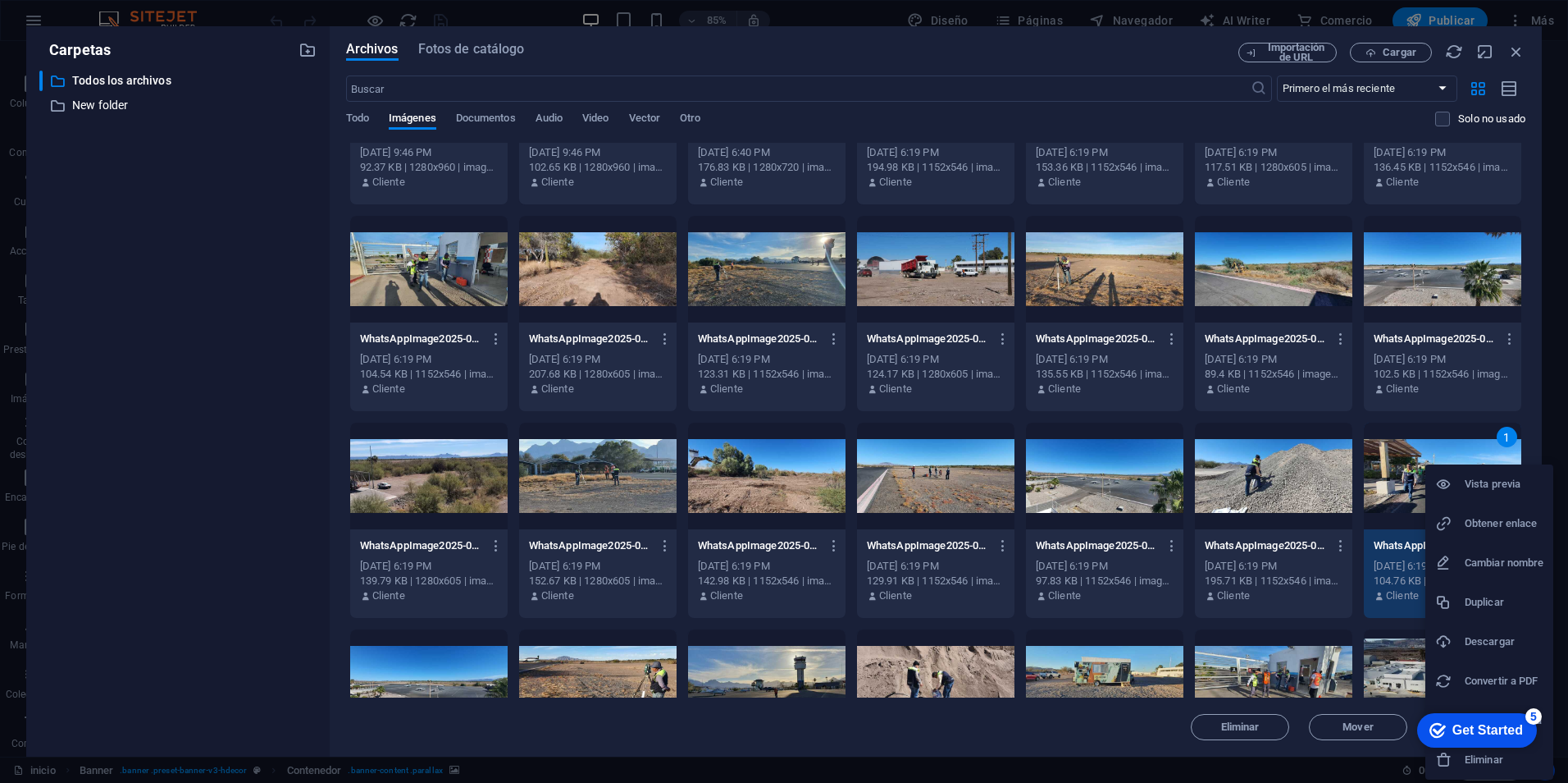
click at [1470, 639] on h6 "Descargar" at bounding box center [1504, 641] width 79 height 20
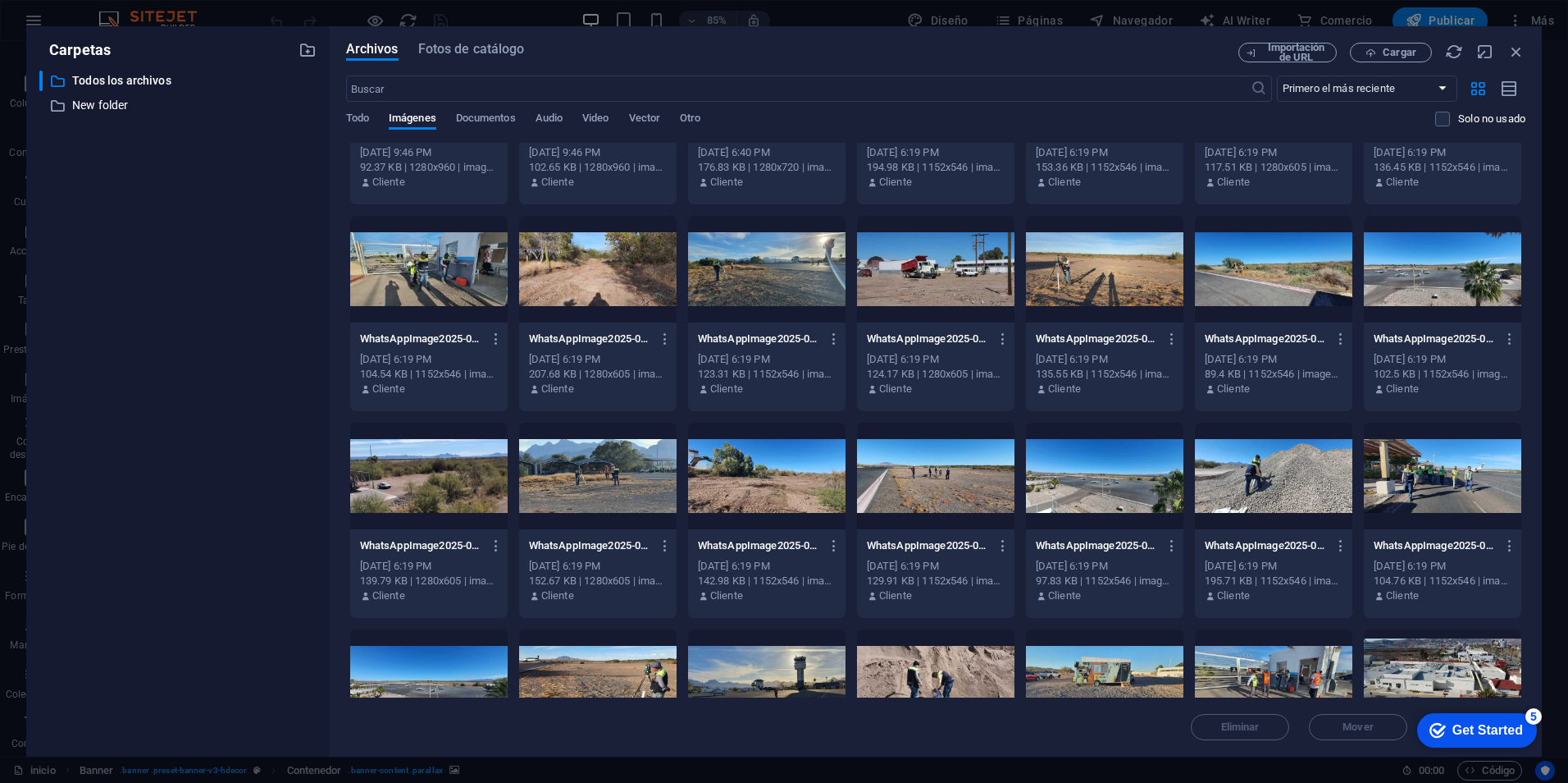
drag, startPoint x: 1108, startPoint y: 484, endPoint x: 1126, endPoint y: 494, distance: 20.6
click at [1108, 483] on div at bounding box center [1105, 475] width 158 height 106
click at [1177, 548] on icon "button" at bounding box center [1172, 545] width 15 height 15
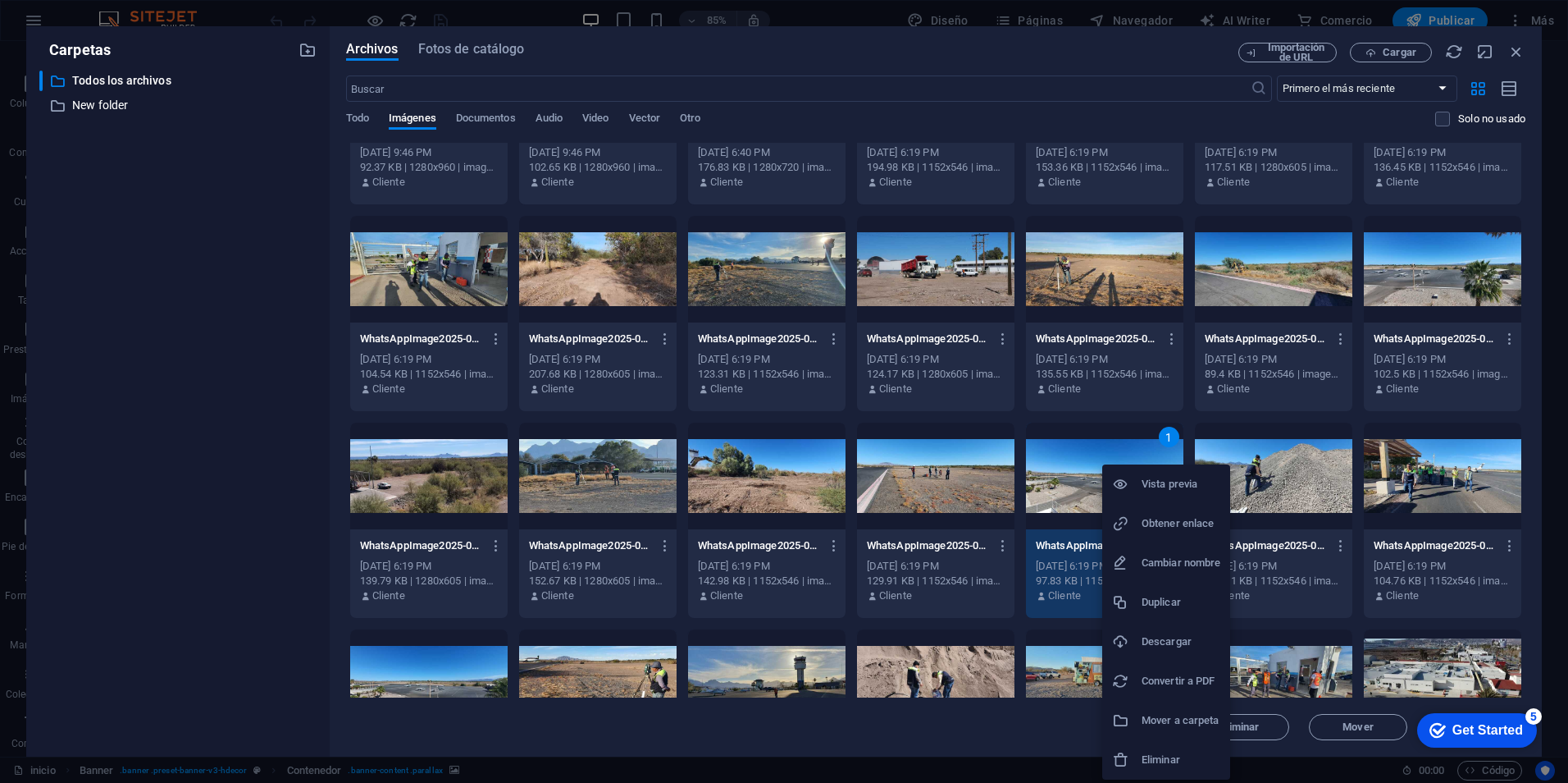
click at [1176, 635] on h6 "Descargar" at bounding box center [1181, 641] width 79 height 20
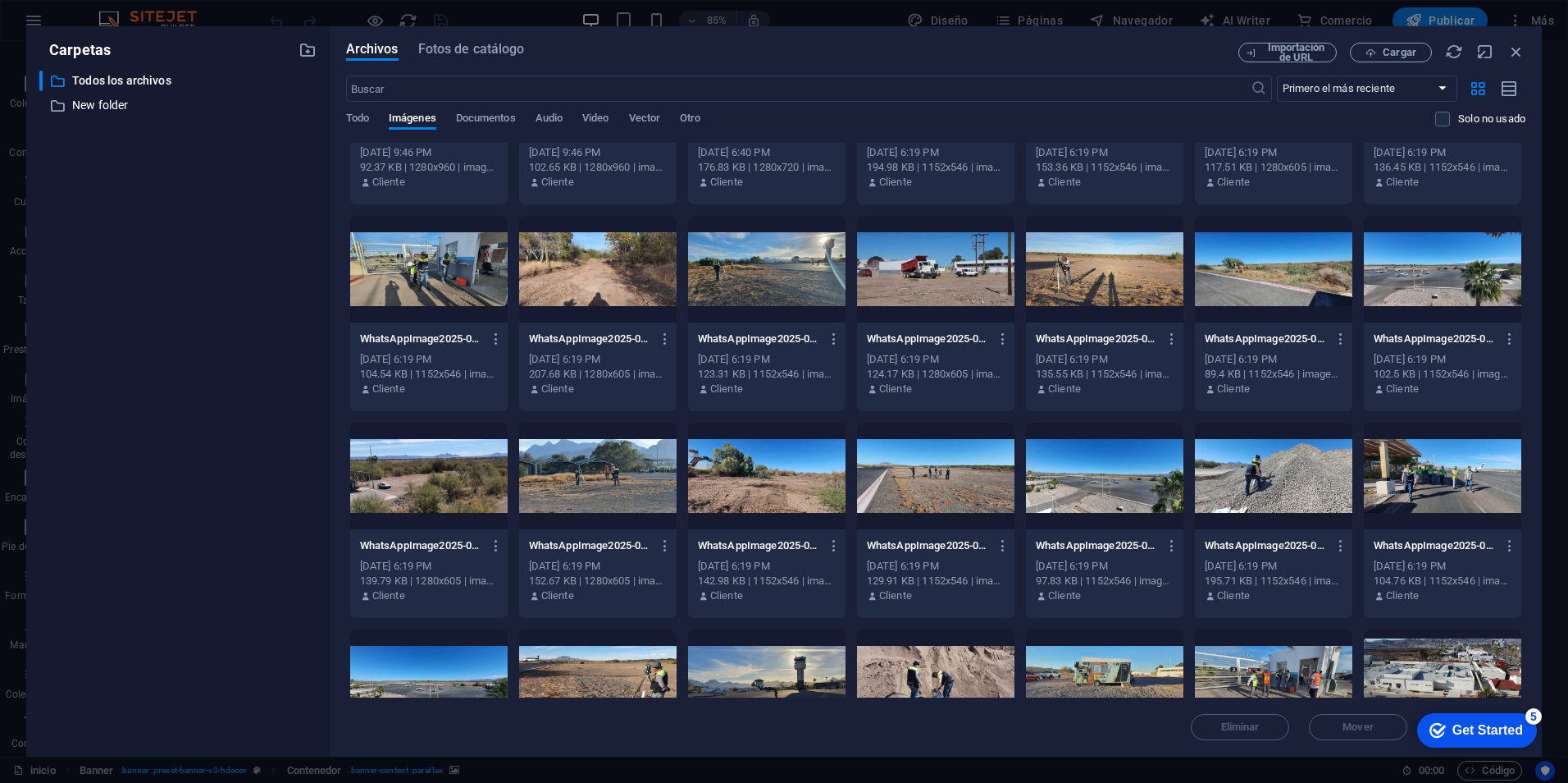
click at [915, 497] on div at bounding box center [936, 475] width 158 height 106
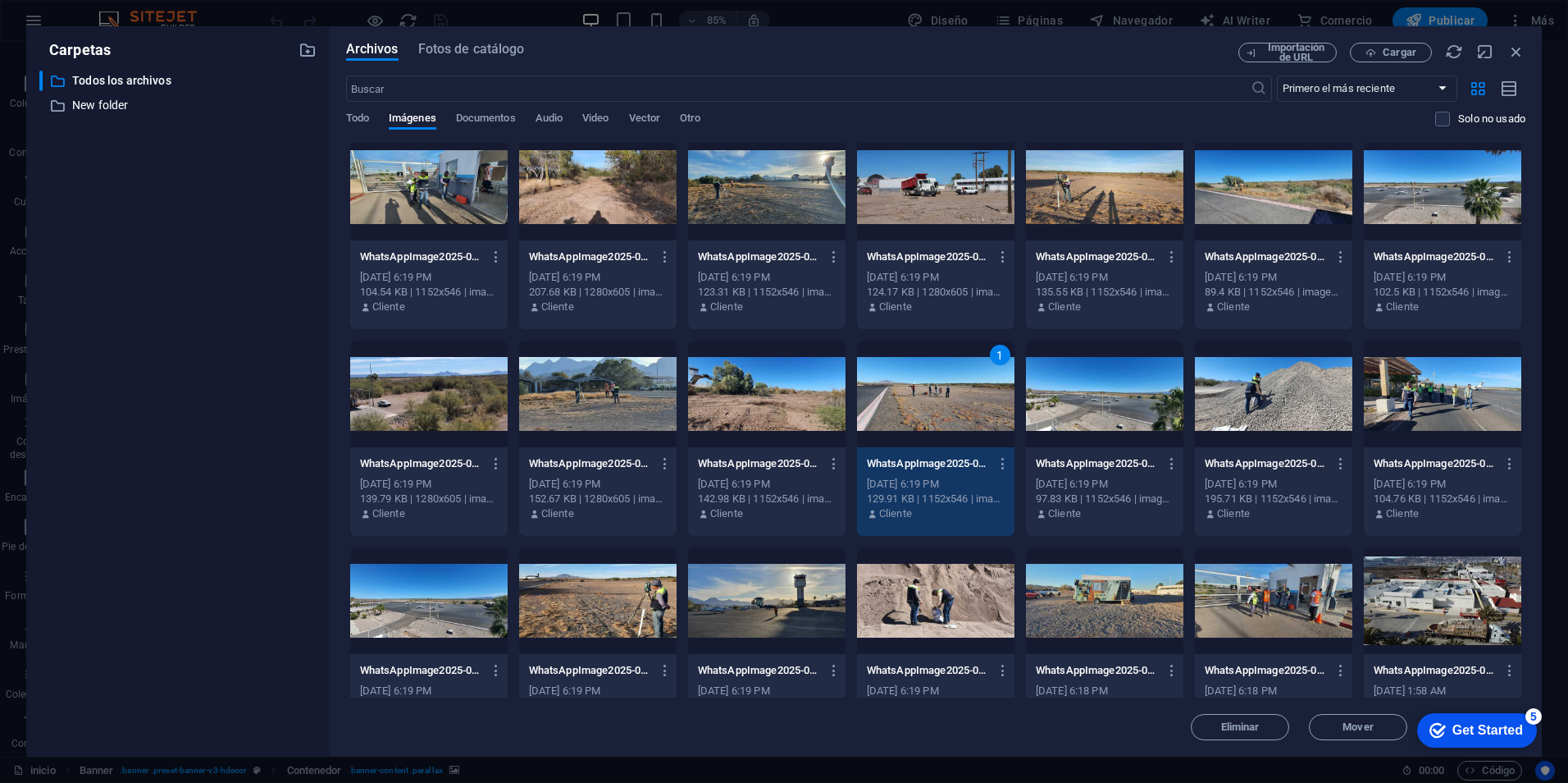
click at [789, 593] on div at bounding box center [766, 601] width 158 height 106
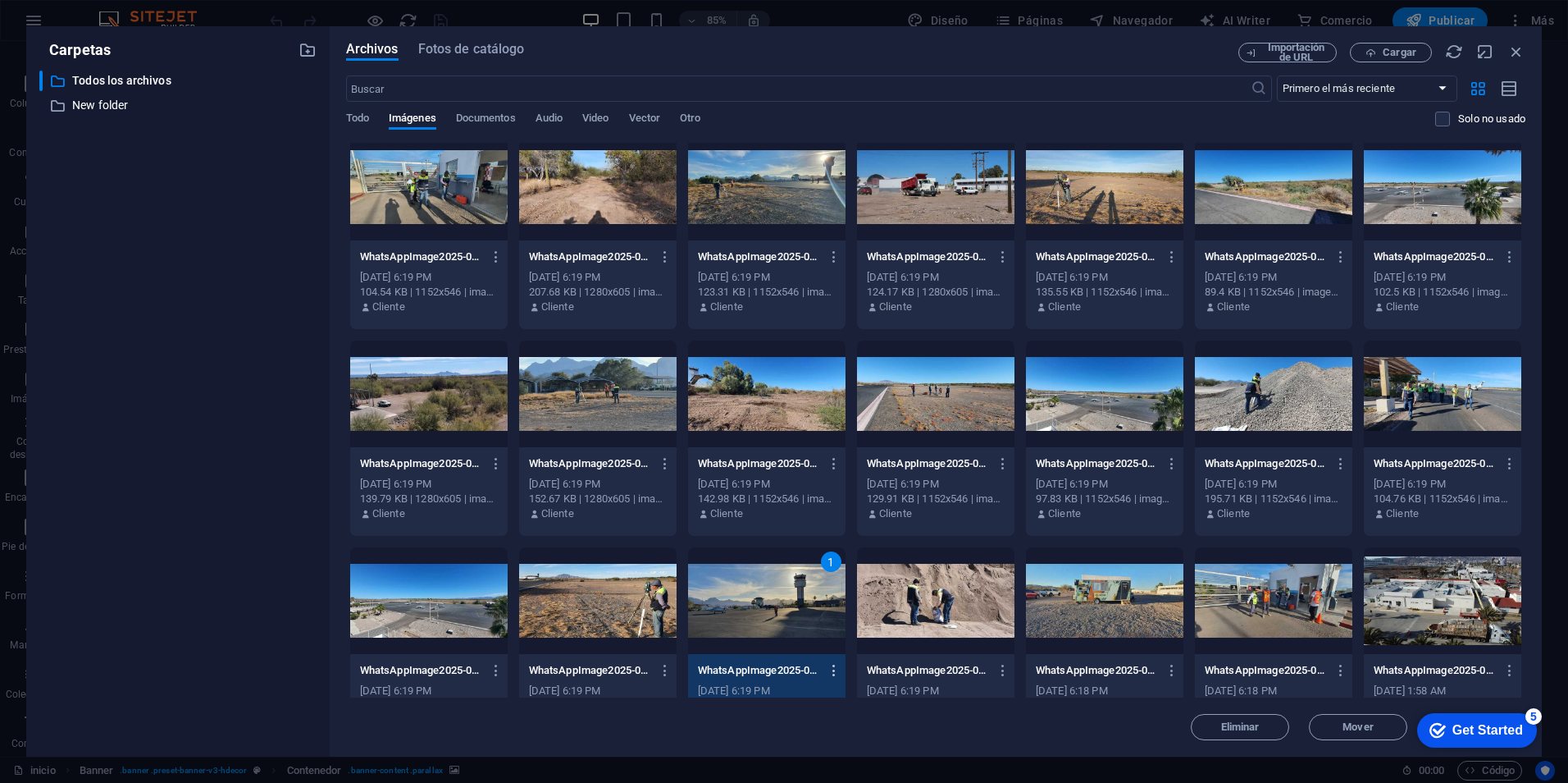
click at [832, 671] on icon "button" at bounding box center [834, 670] width 15 height 15
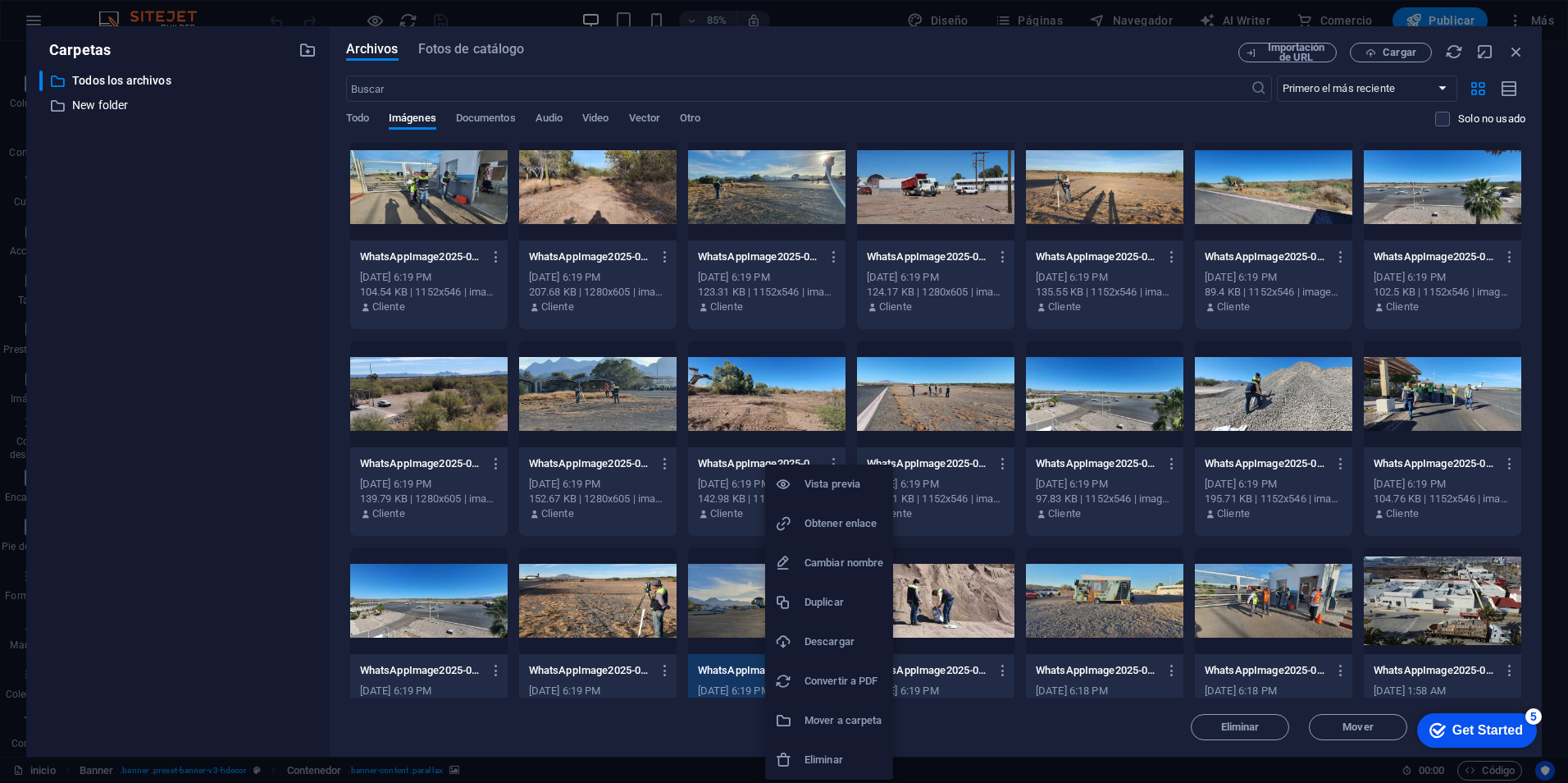
click at [841, 638] on h6 "Descargar" at bounding box center [844, 641] width 79 height 20
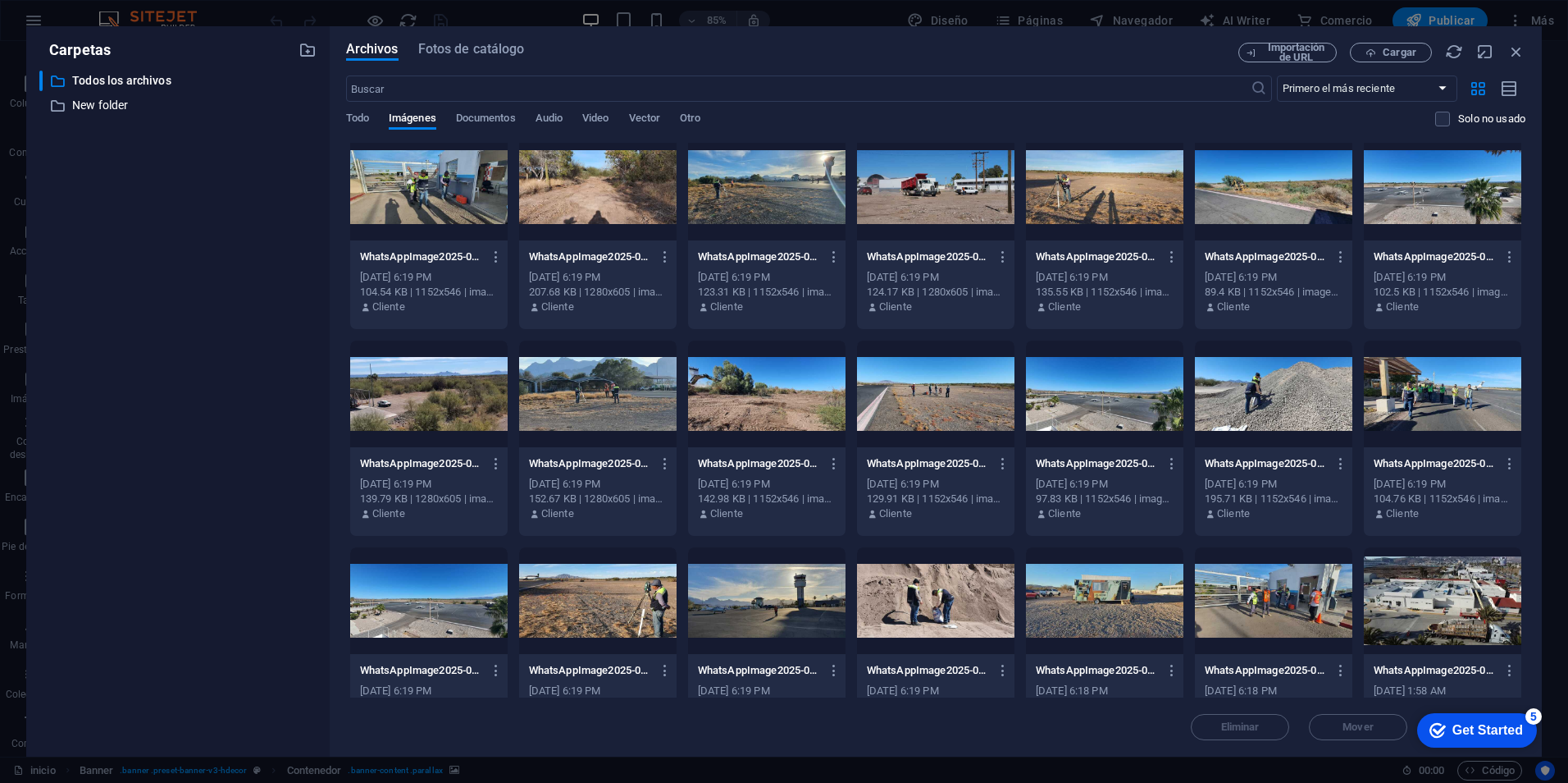
click at [927, 404] on div at bounding box center [936, 393] width 158 height 106
click at [999, 468] on icon "button" at bounding box center [1004, 463] width 15 height 15
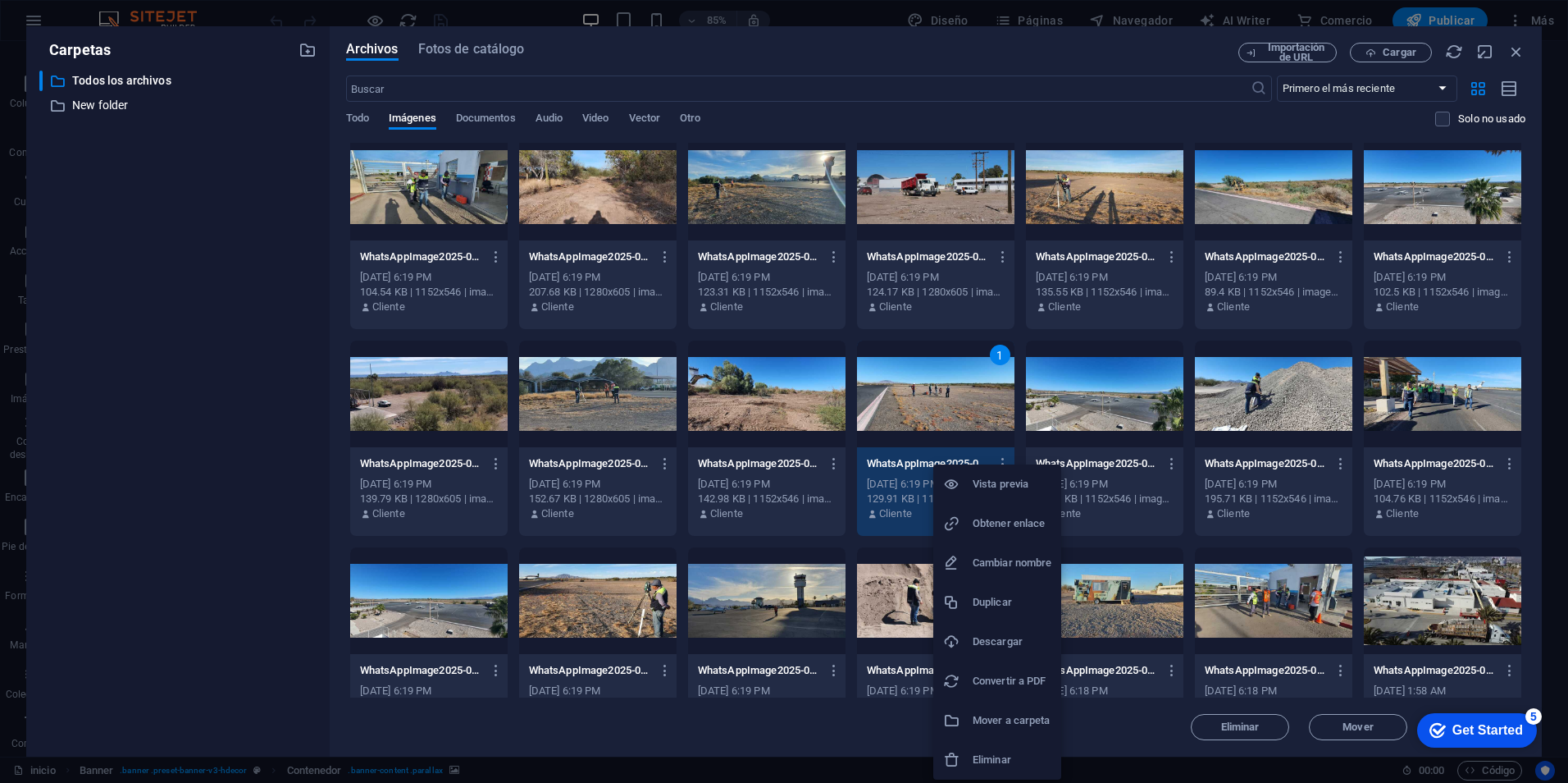
click at [1003, 649] on h6 "Descargar" at bounding box center [1012, 641] width 79 height 20
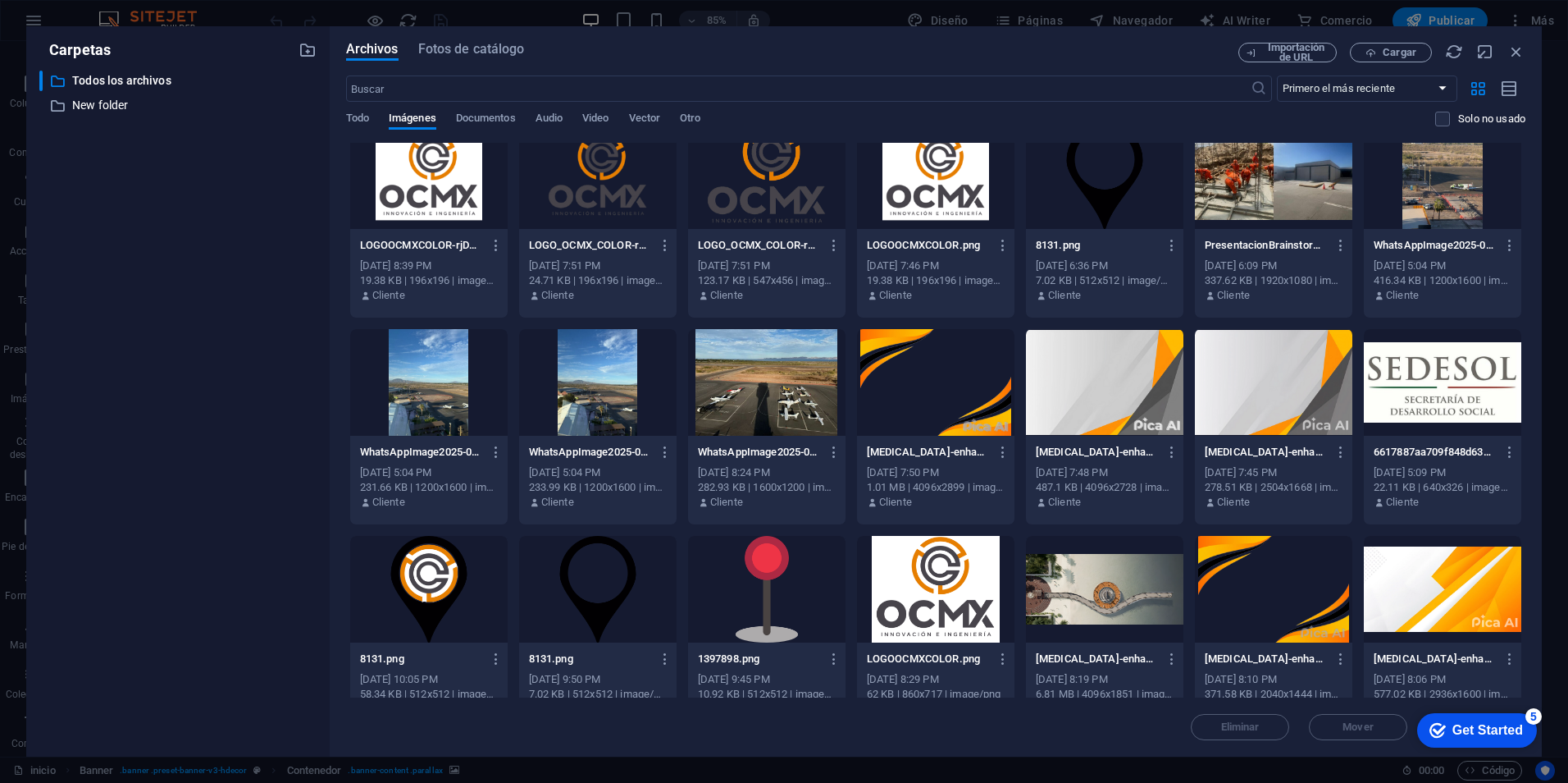
scroll to position [20, 0]
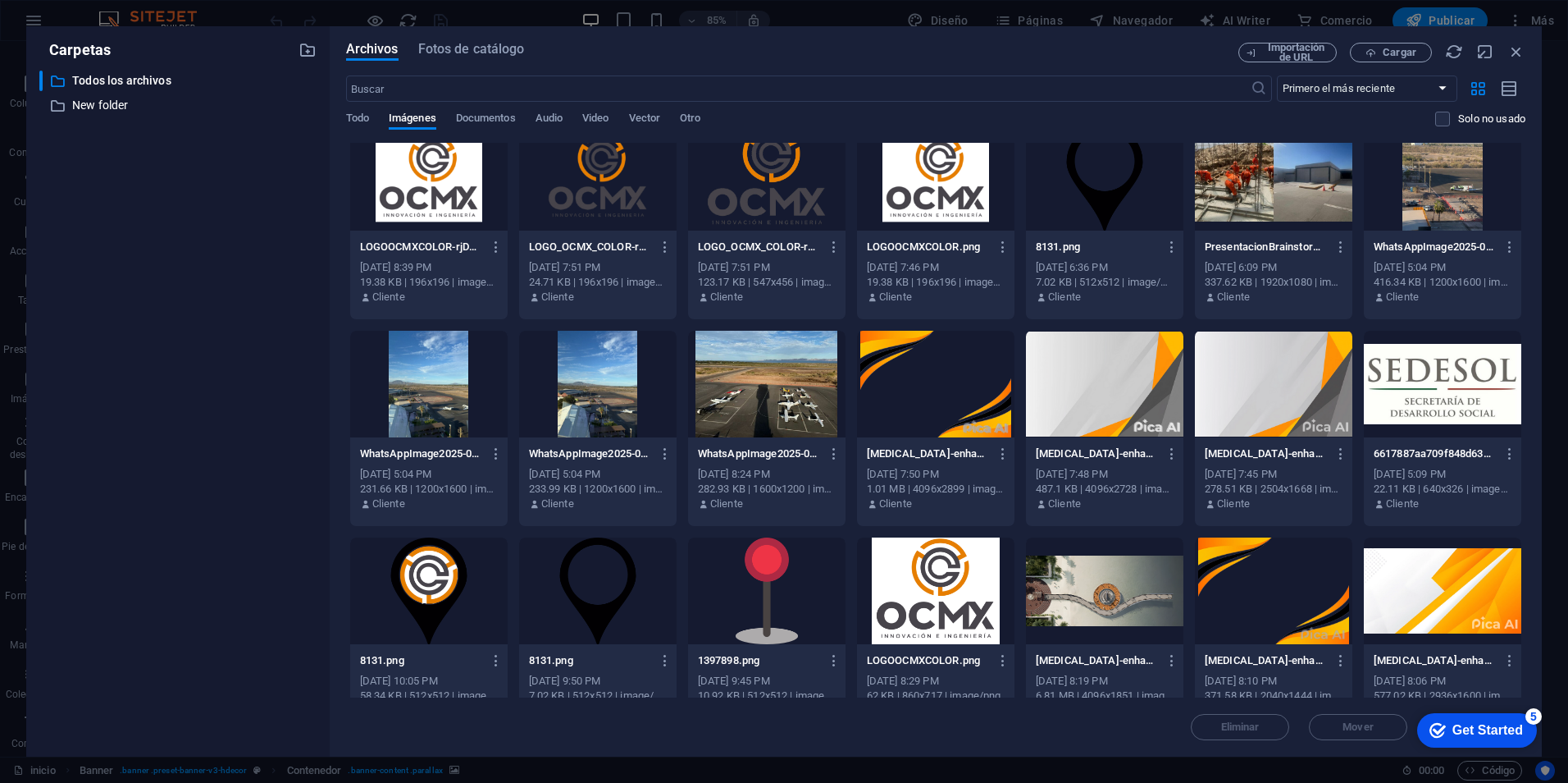
click at [773, 392] on div at bounding box center [766, 384] width 158 height 106
click at [837, 453] on icon "button" at bounding box center [834, 453] width 15 height 15
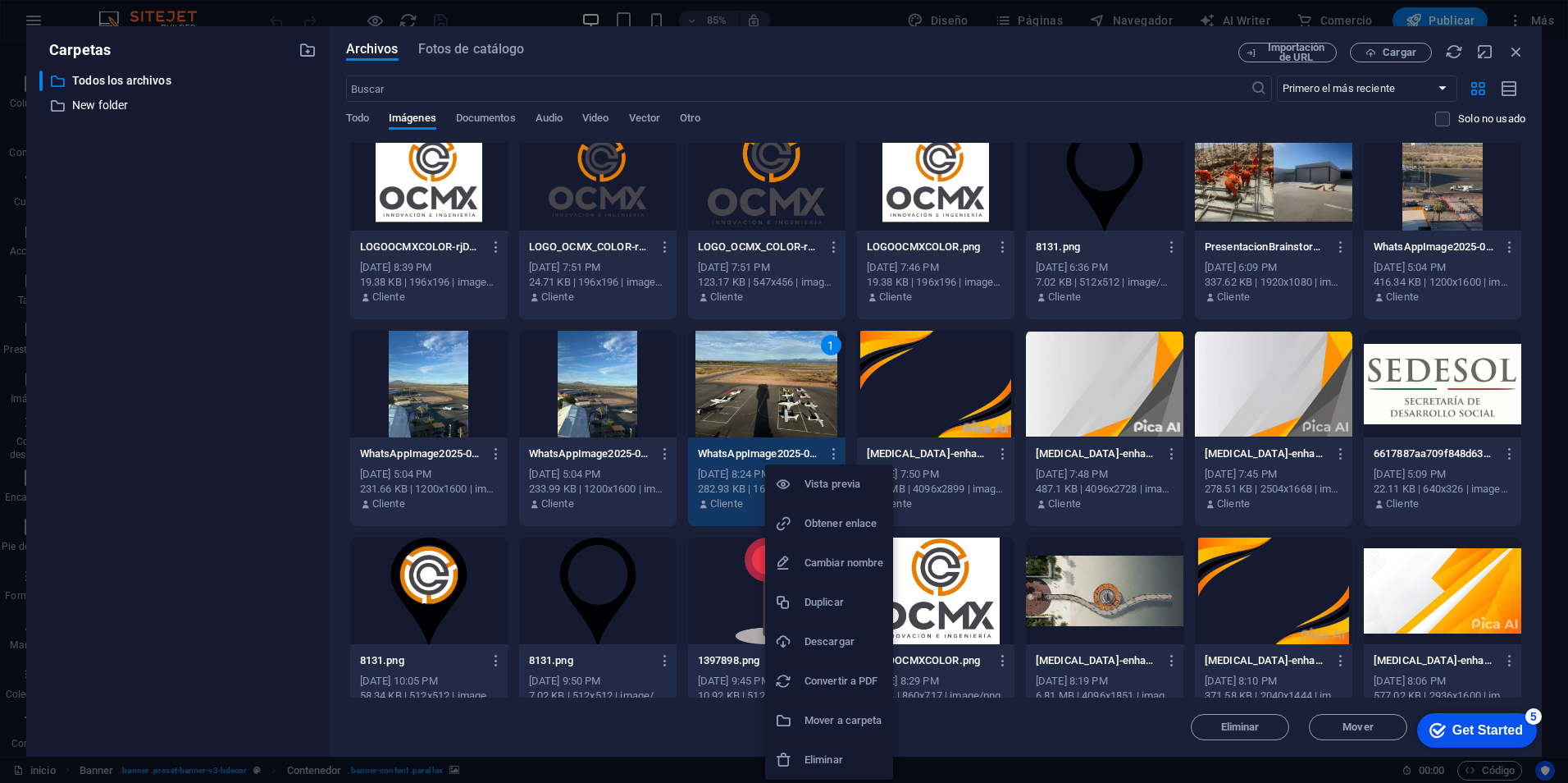
click at [843, 637] on h6 "Descargar" at bounding box center [844, 641] width 79 height 20
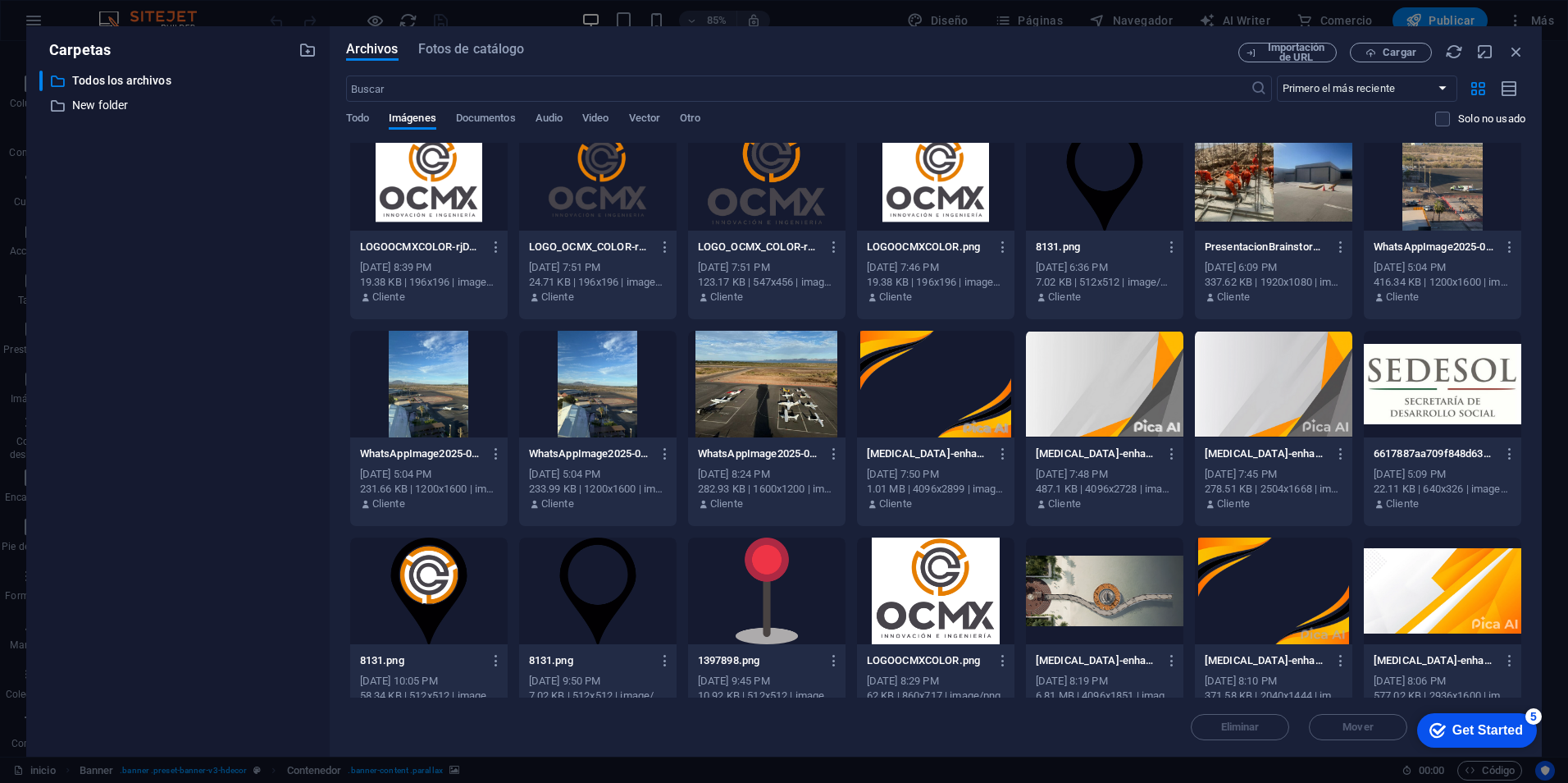
click at [587, 417] on div at bounding box center [598, 384] width 158 height 106
click at [669, 456] on icon "button" at bounding box center [665, 453] width 15 height 15
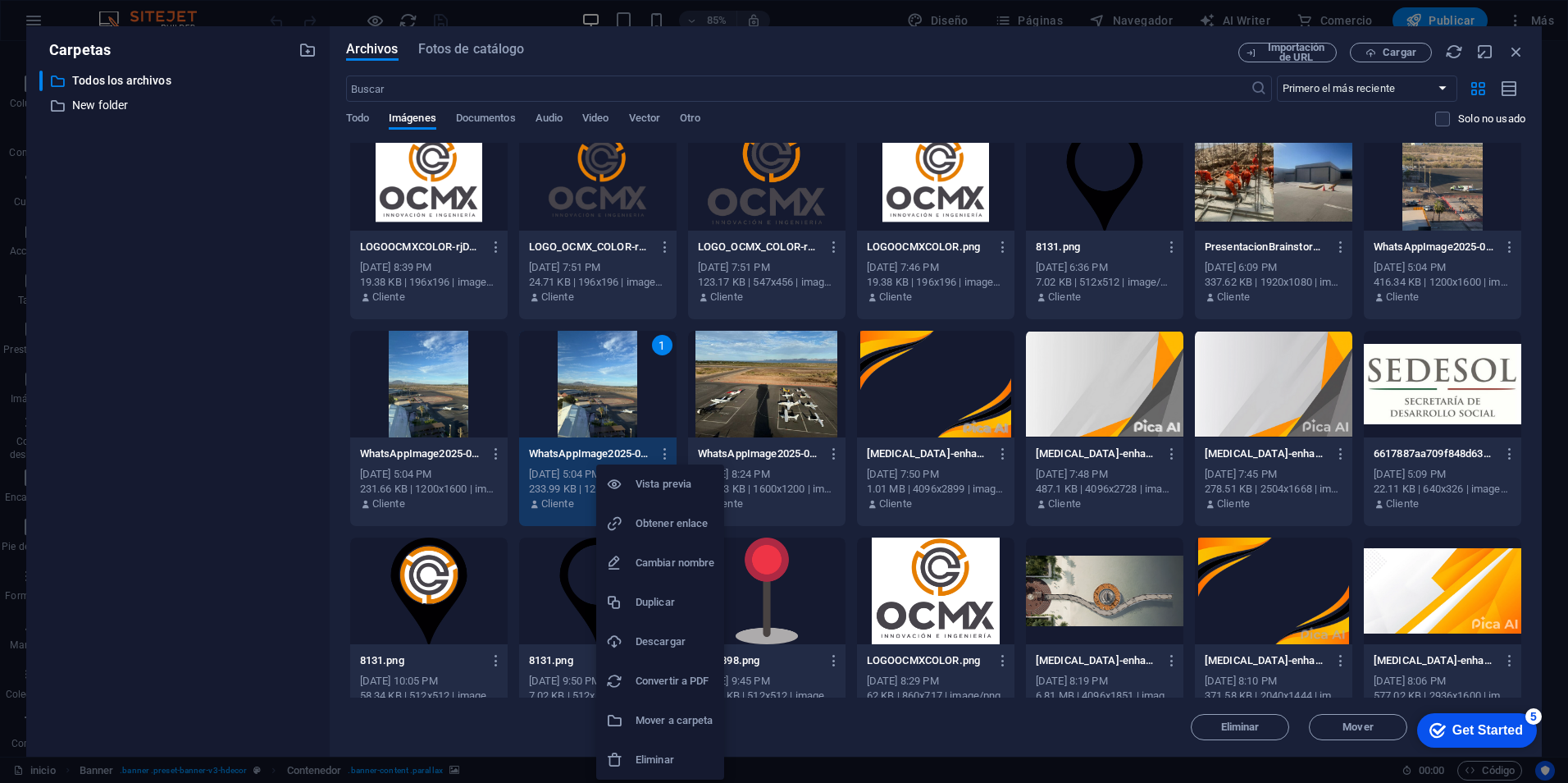
click at [698, 642] on h6 "Descargar" at bounding box center [675, 641] width 79 height 20
